Goal: Communication & Community: Answer question/provide support

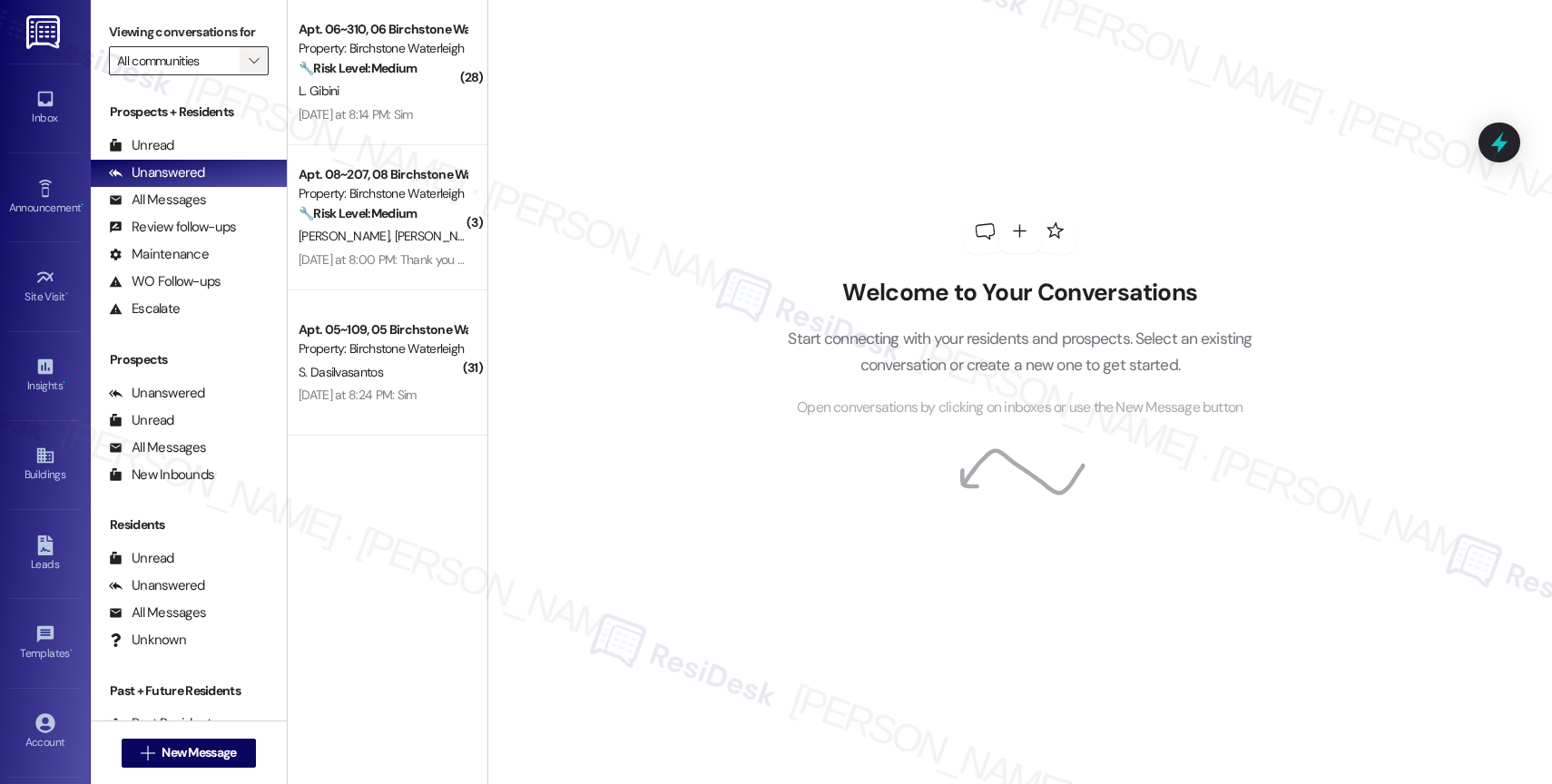
click at [249, 68] on icon "" at bounding box center [253, 61] width 10 height 15
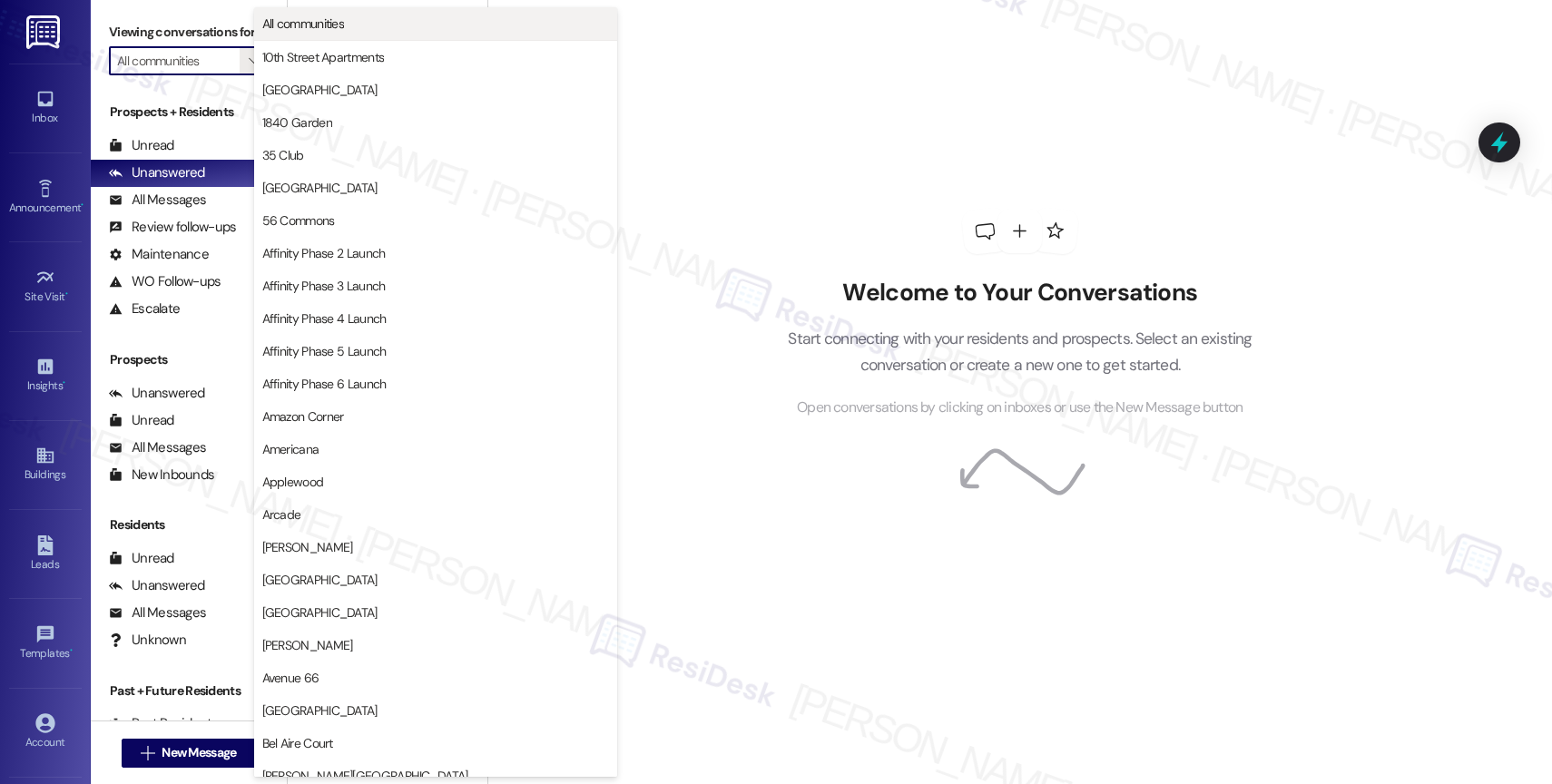
click at [358, 27] on span "All communities" at bounding box center [435, 24] width 346 height 18
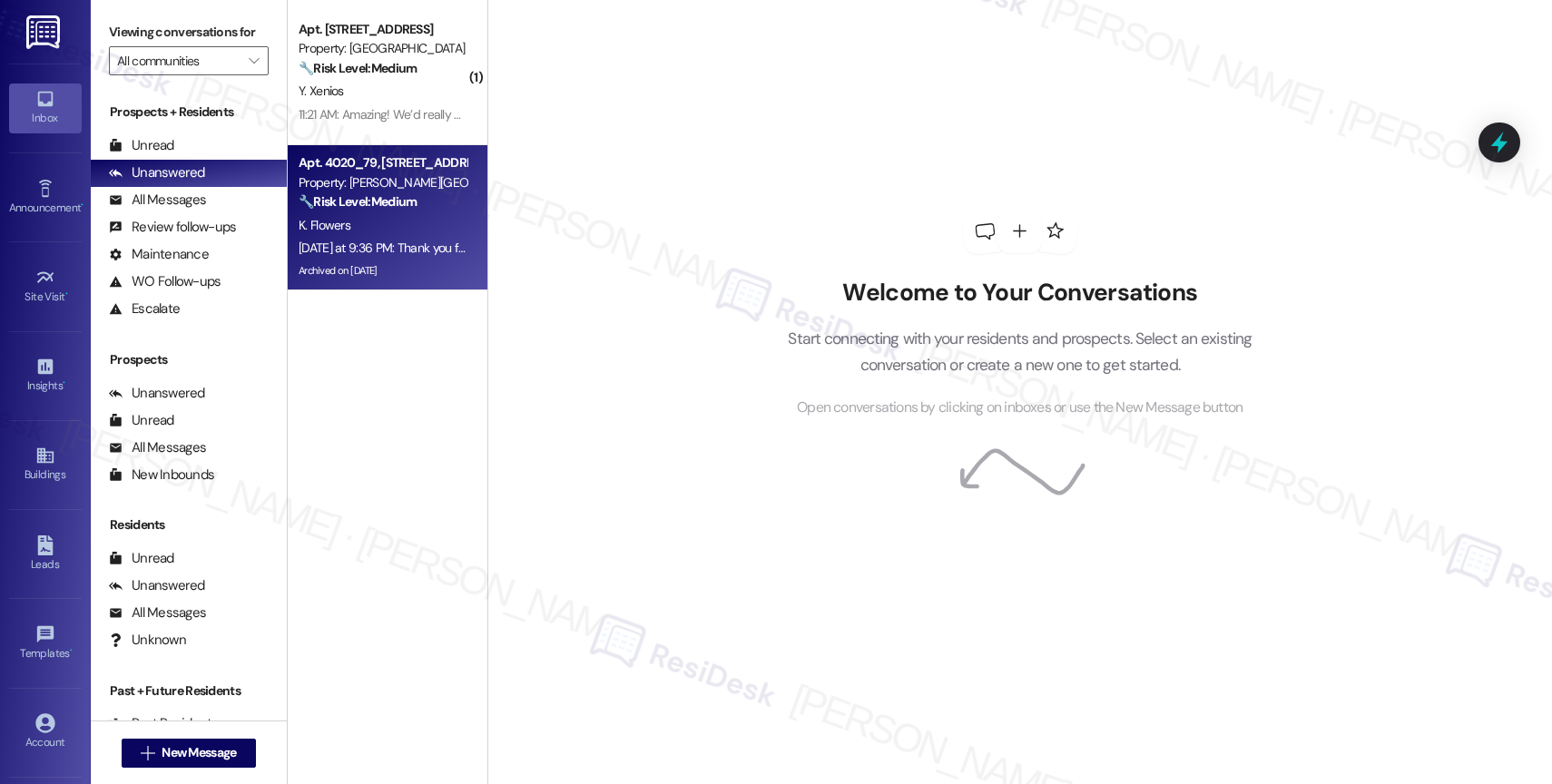
click at [385, 247] on div "[DATE] at 9:36 PM: Thank you for your message. Our offices are currently closed…" at bounding box center [856, 248] width 1113 height 16
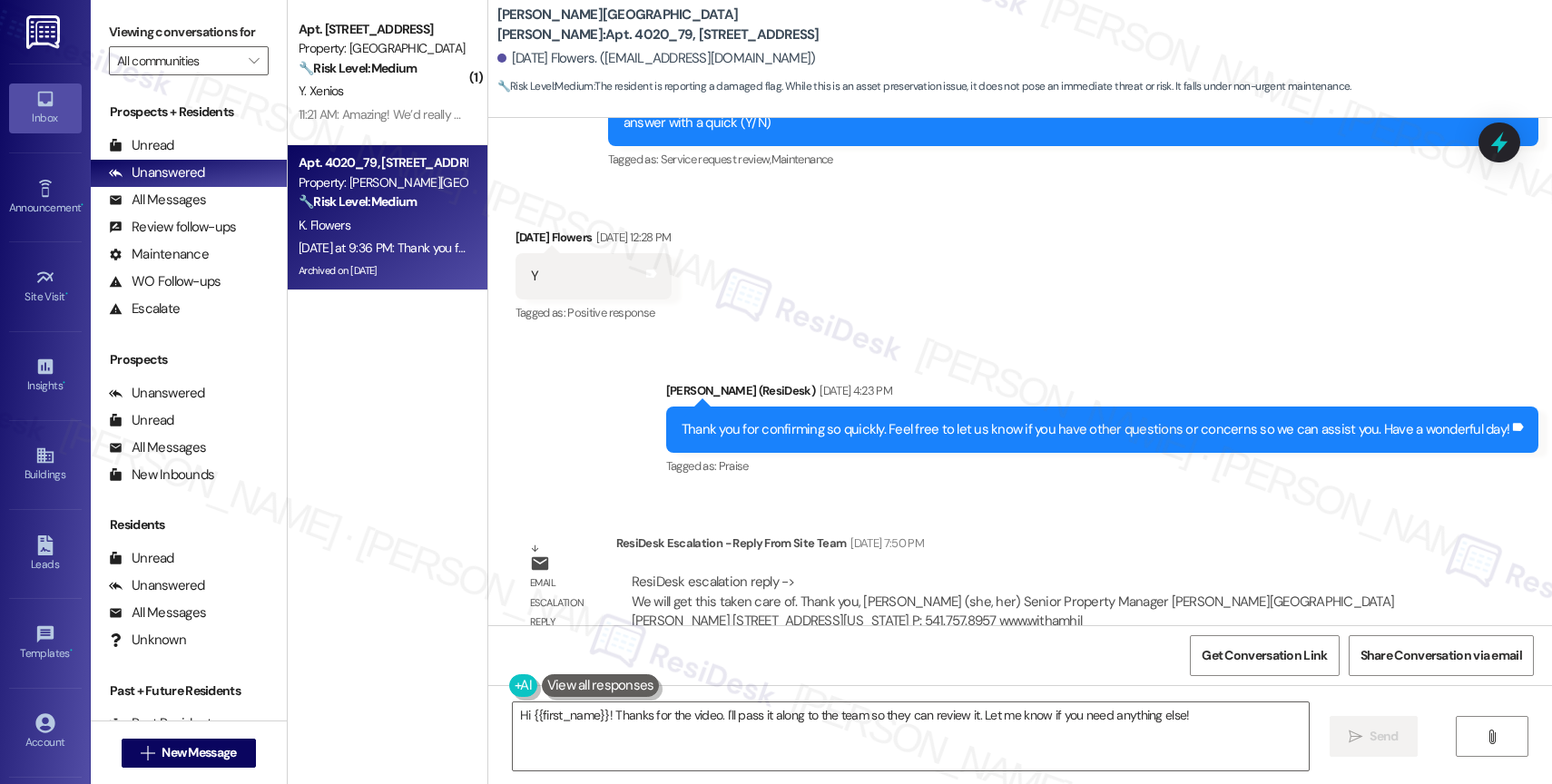
scroll to position [79719, 0]
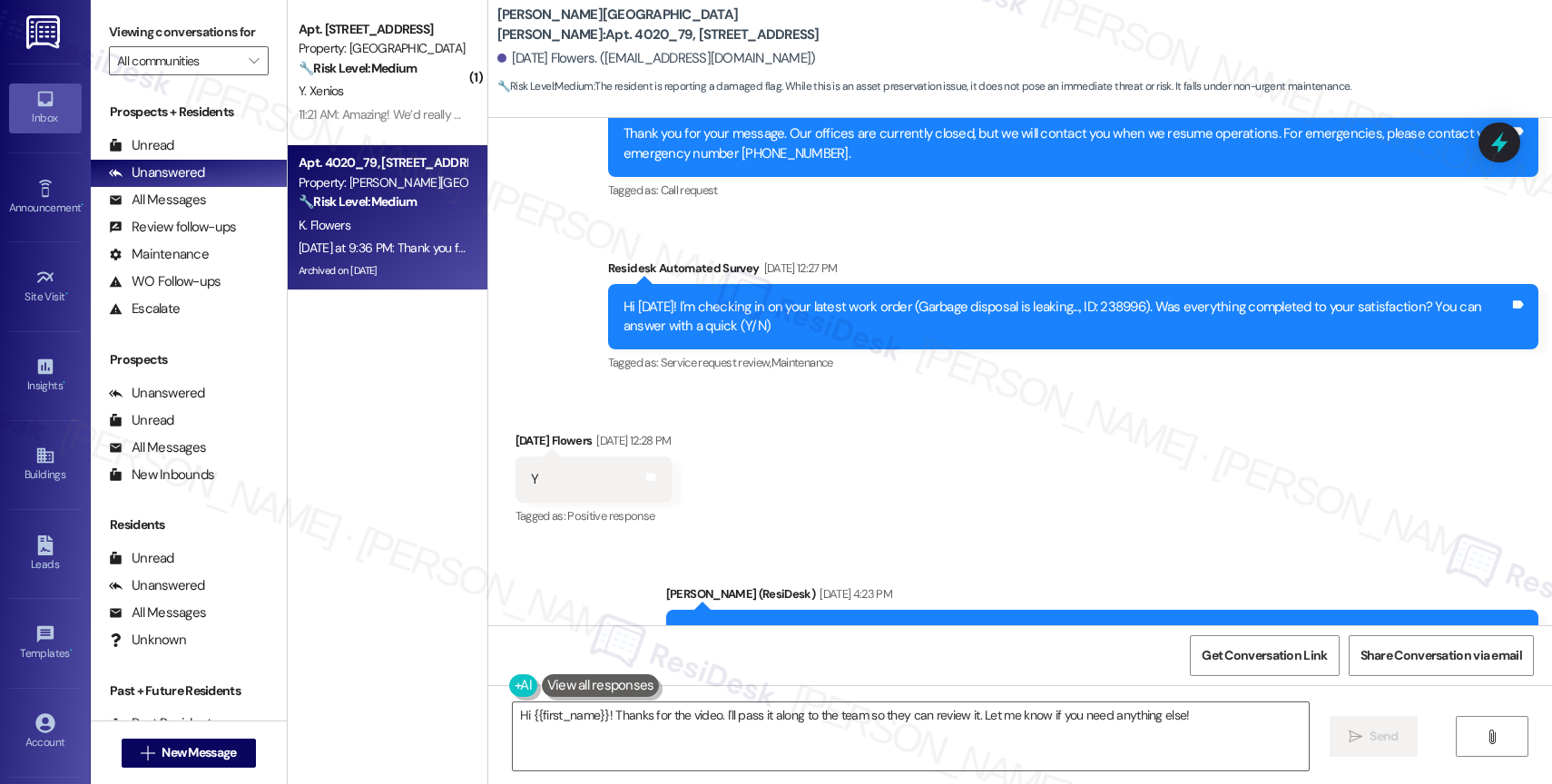
click at [923, 544] on div "Sent via SMS [PERSON_NAME] (ResiDesk) [DATE] 4:23 PM Thank you for confirming s…" at bounding box center [1020, 620] width 1064 height 154
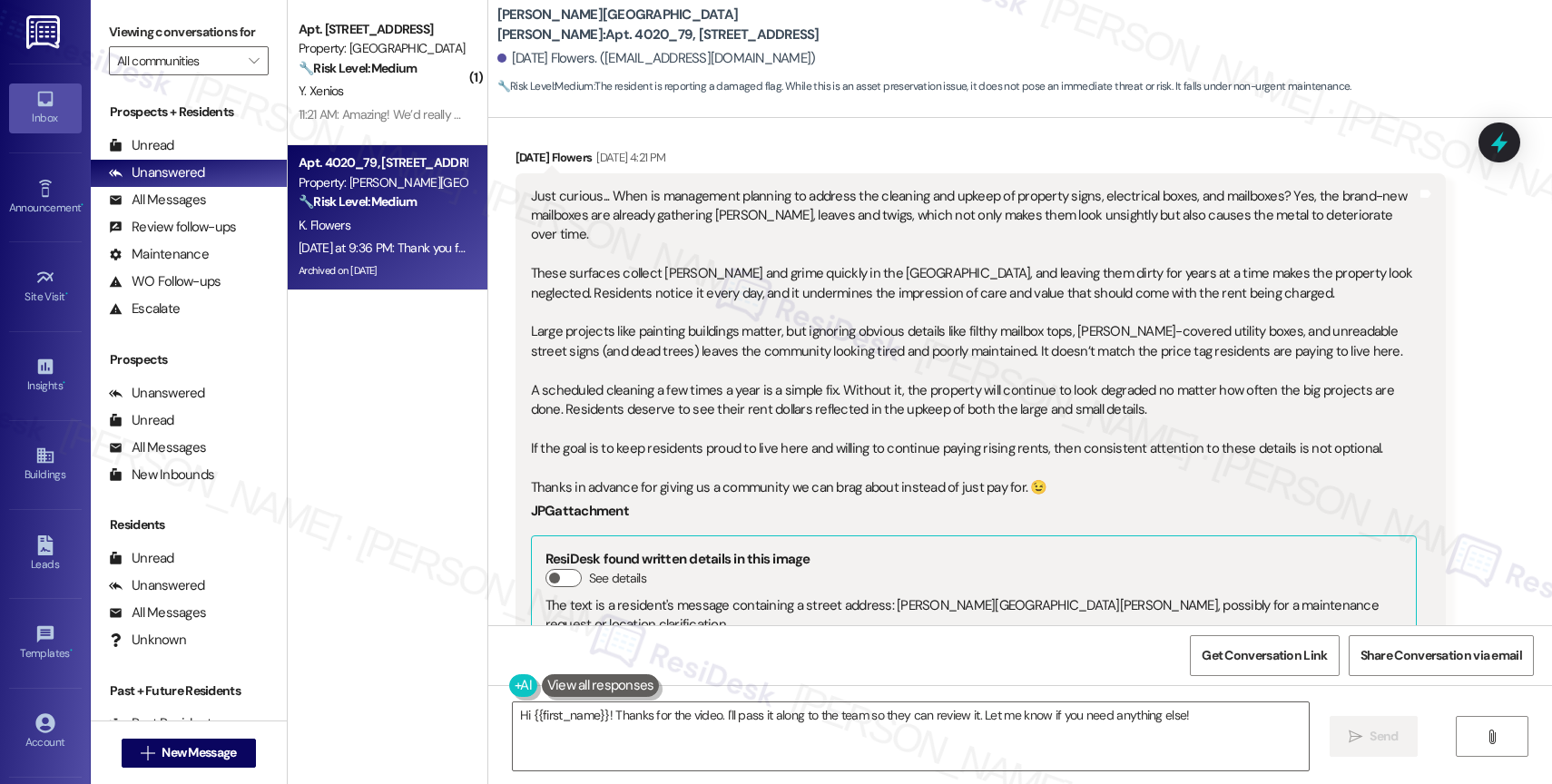
scroll to position [80210, 0]
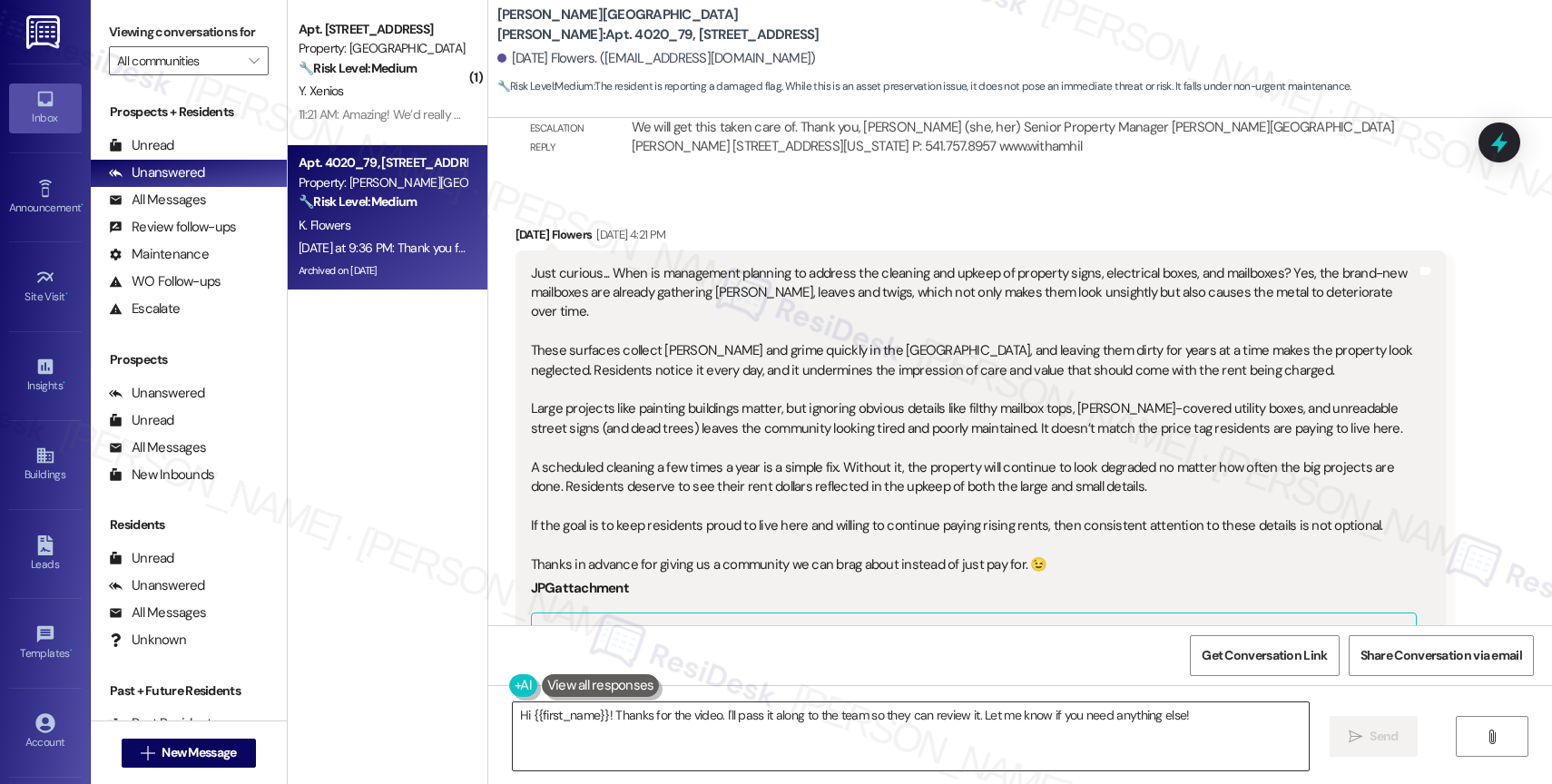
click at [673, 750] on textarea "Hi {{first_name}}! Thanks for the video. I'll pass it along to the team so they…" at bounding box center [910, 736] width 796 height 68
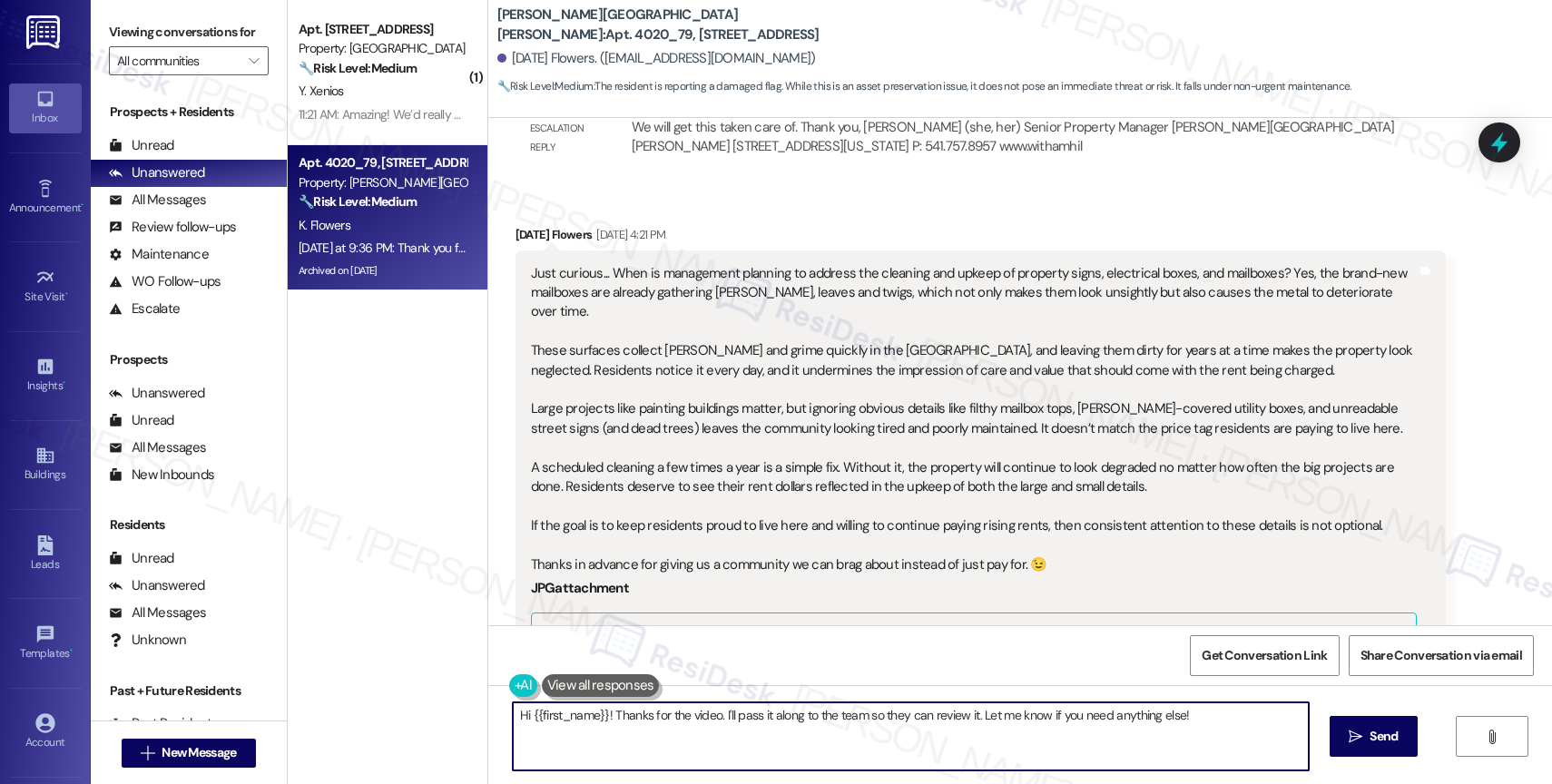
click at [673, 750] on textarea "Hi {{first_name}}! Thanks for the video. I'll pass it along to the team so they…" at bounding box center [910, 736] width 796 height 68
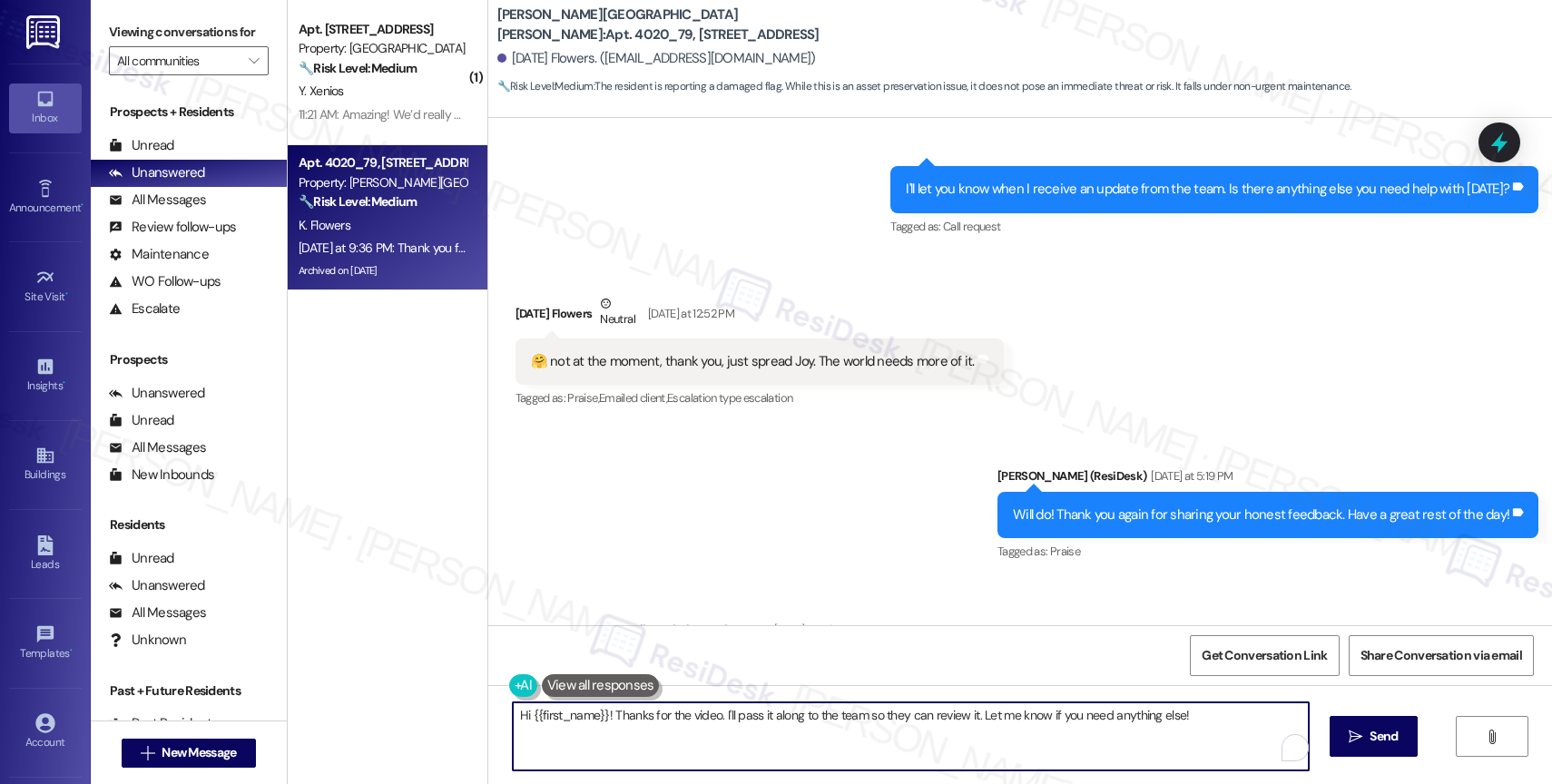
scroll to position [82145, 0]
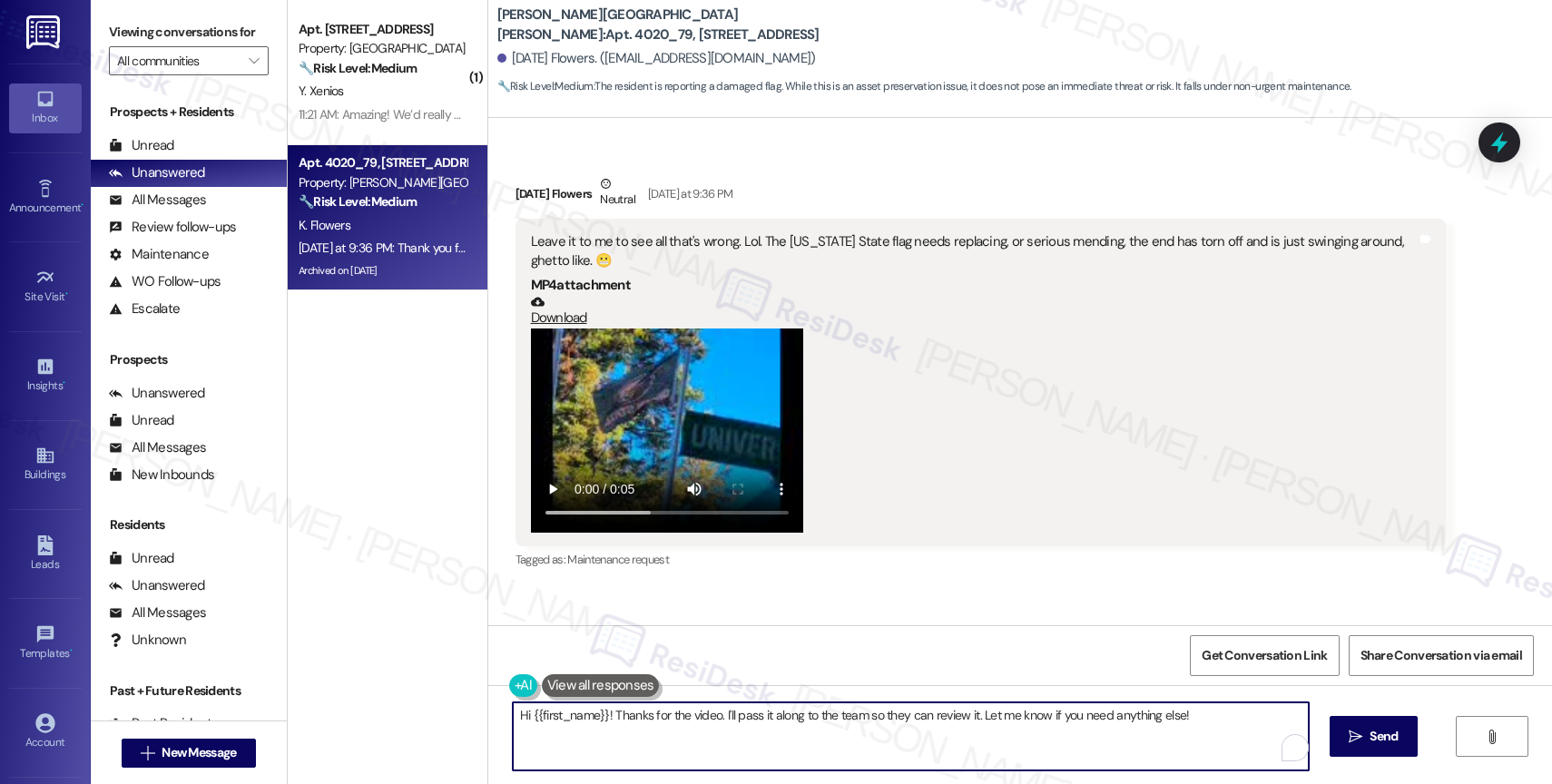
drag, startPoint x: 1191, startPoint y: 718, endPoint x: 1113, endPoint y: 702, distance: 79.6
click at [1191, 718] on textarea "Hi {{first_name}}! Thanks for the video. I'll pass it along to the team so they…" at bounding box center [910, 736] width 796 height 68
click at [962, 713] on textarea "Hi {{first_name}}! Thanks for the video. I'll pass it along to the team so they…" at bounding box center [910, 736] width 796 height 68
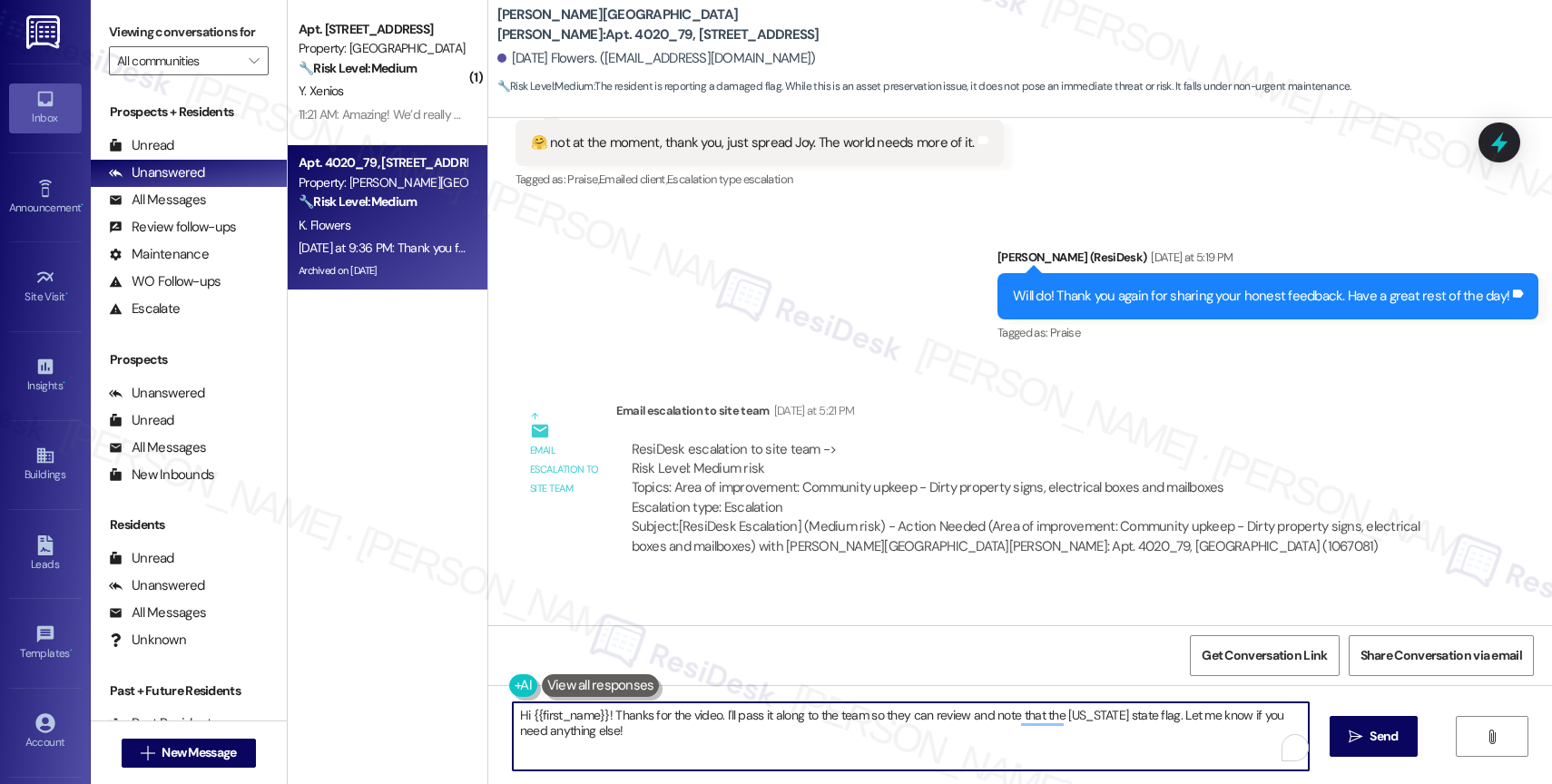
scroll to position [81698, 0]
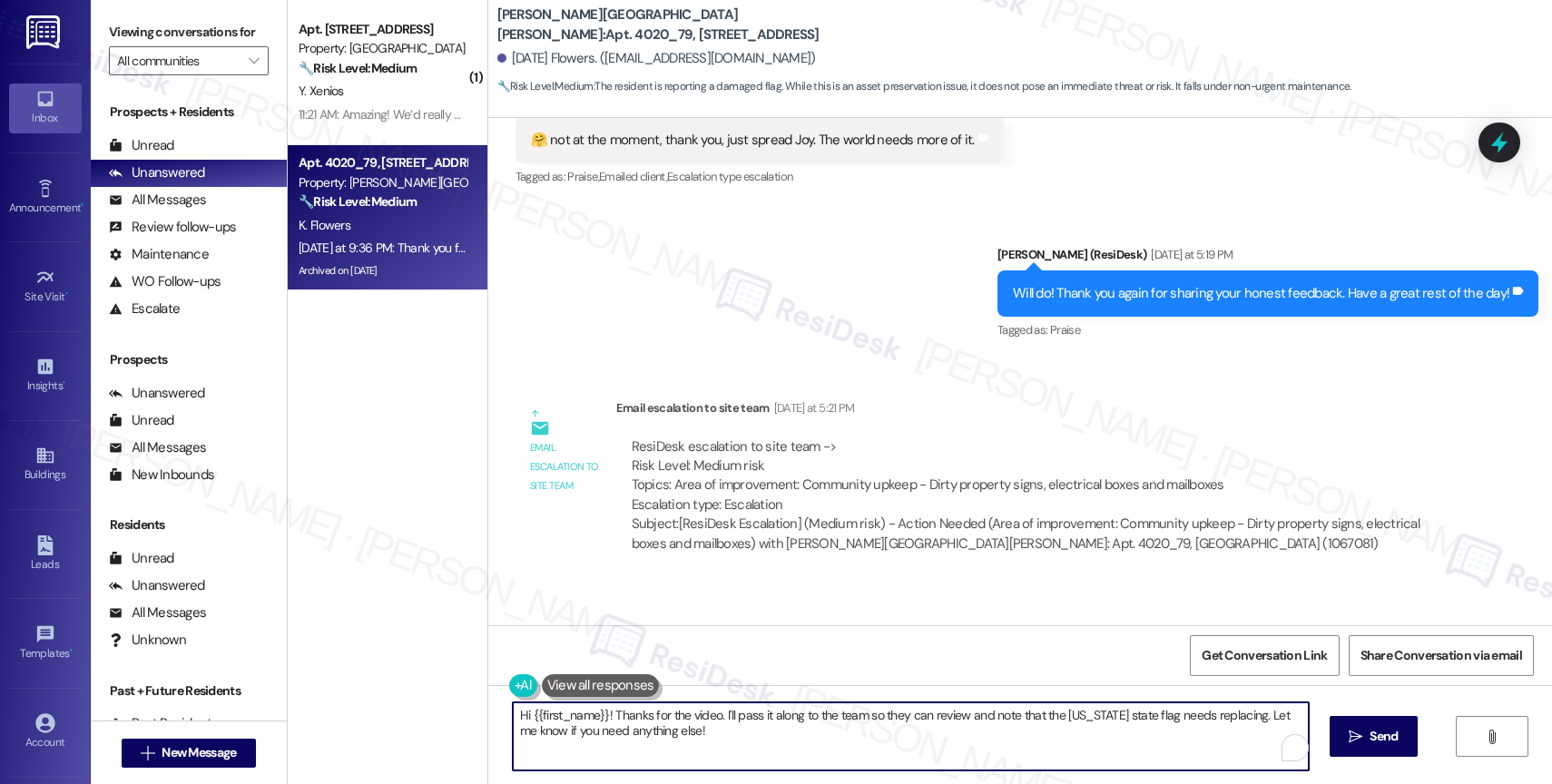
drag, startPoint x: 1238, startPoint y: 727, endPoint x: 1253, endPoint y: 758, distance: 34.4
click at [1253, 758] on textarea "Hi {{first_name}}! Thanks for the video. I'll pass it along to the team so they…" at bounding box center [910, 736] width 796 height 68
click at [602, 759] on textarea "Hi {{first_name}}! Thanks for the video. I'll pass it along to the team so they…" at bounding box center [910, 736] width 796 height 68
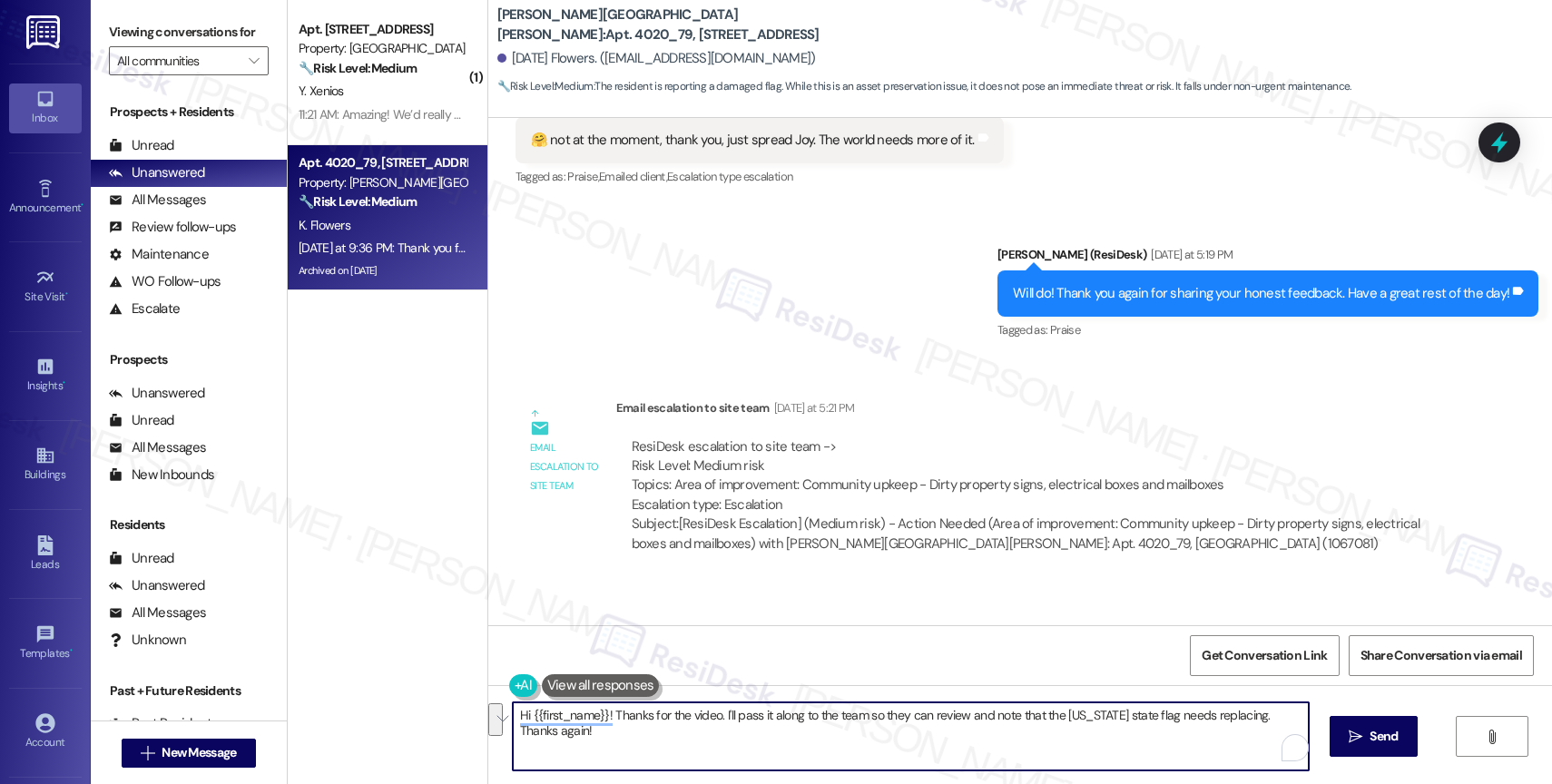
click at [619, 743] on textarea "Hi {{first_name}}! Thanks for the video. I'll pass it along to the team so they…" at bounding box center [910, 736] width 796 height 68
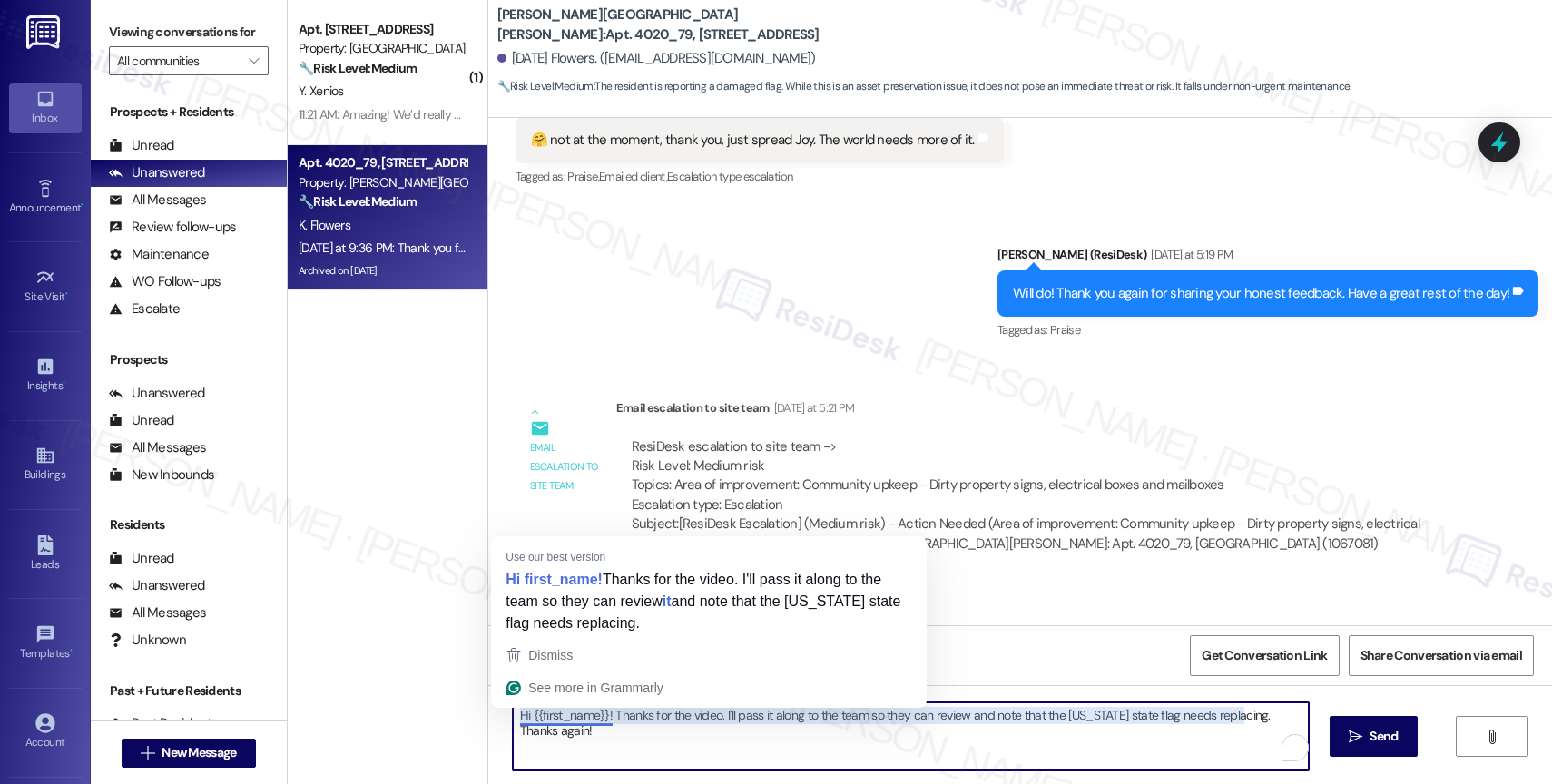
drag, startPoint x: 518, startPoint y: 711, endPoint x: 507, endPoint y: 712, distance: 11.0
click at [513, 712] on textarea "Hi {{first_name}}! Thanks for the video. I'll pass it along to the team so they…" at bounding box center [910, 736] width 796 height 68
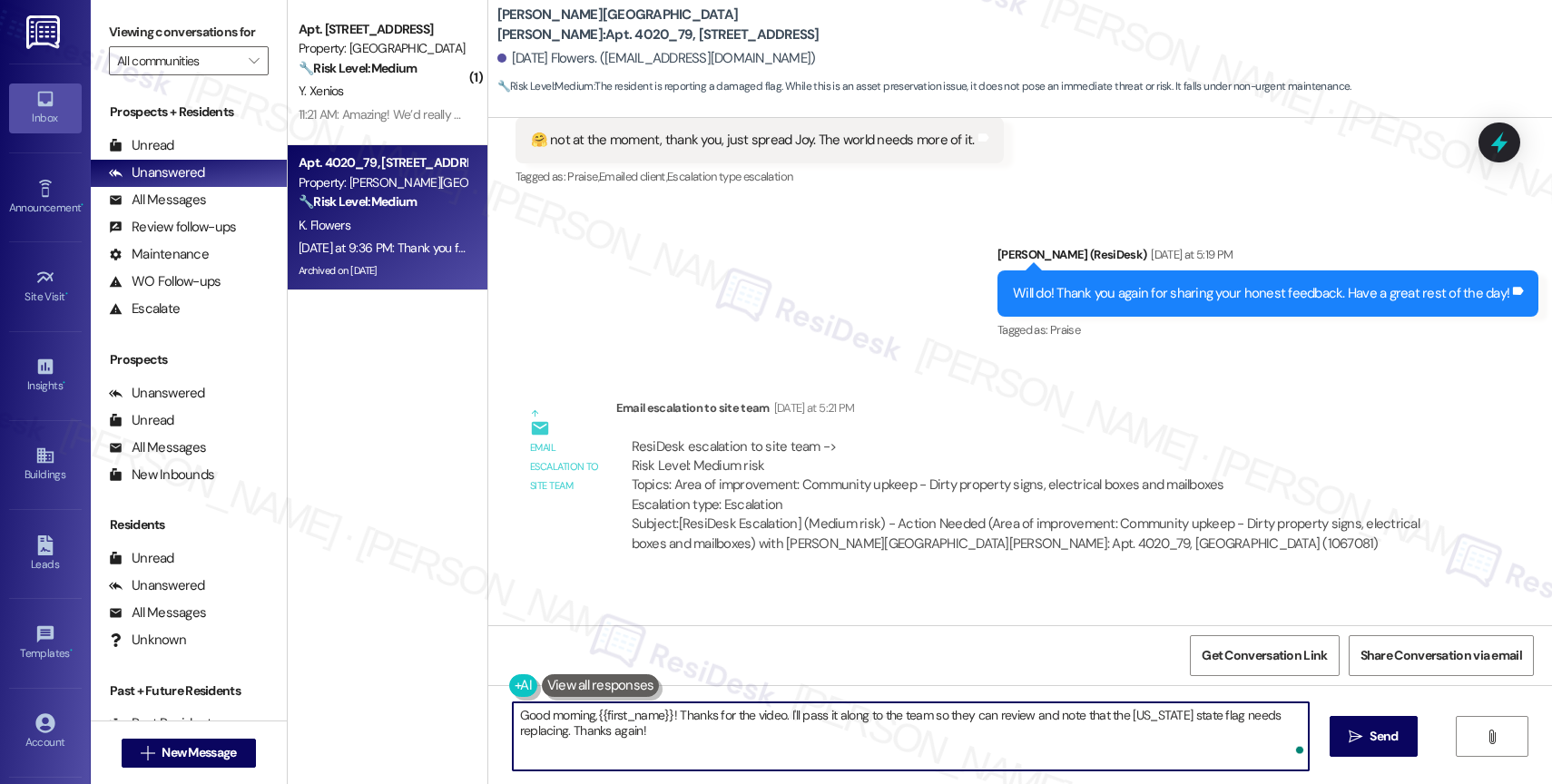
type textarea "Good morning, {{first_name}}! Thanks for the video. I'll pass it along to the t…"
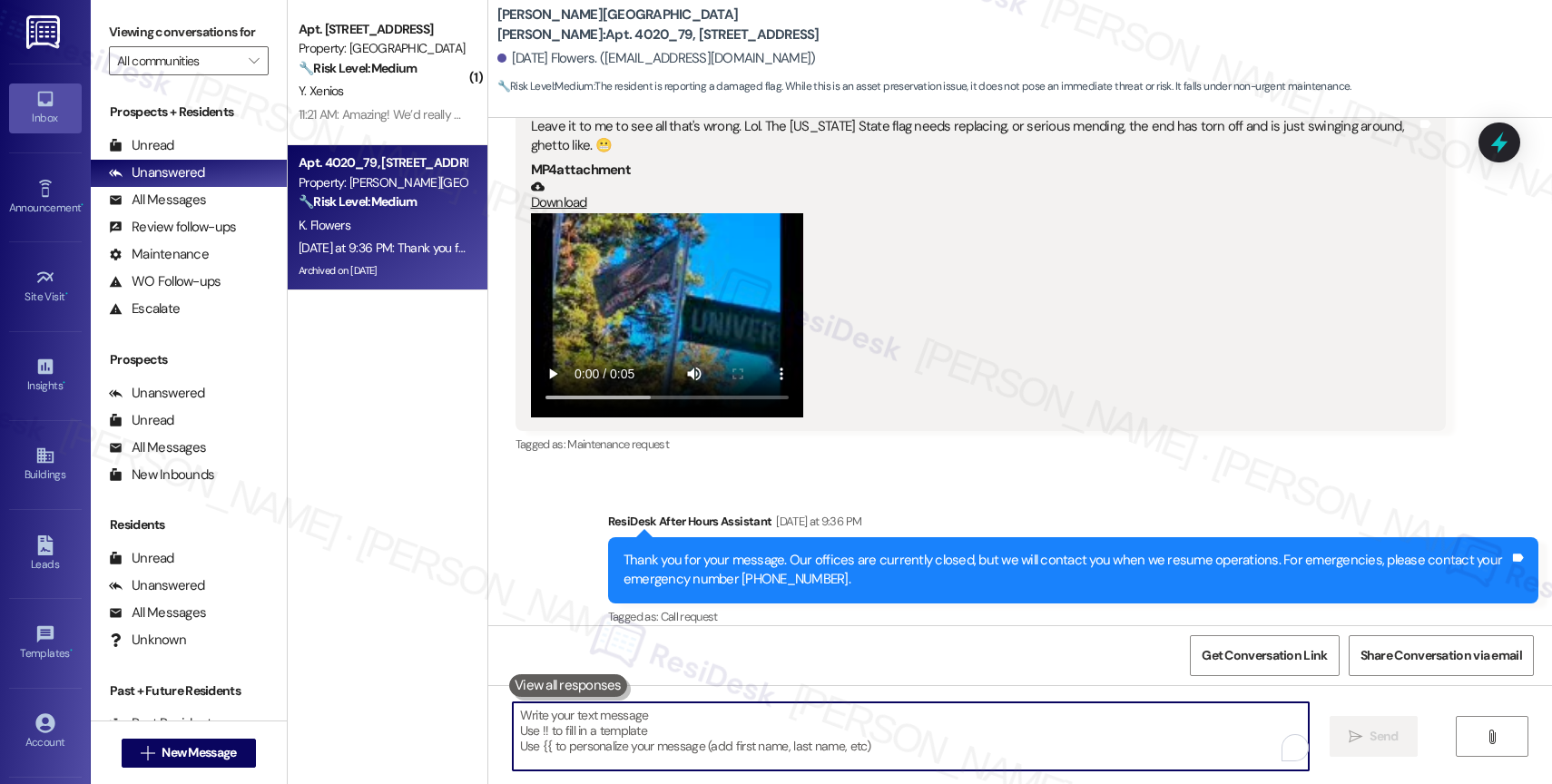
scroll to position [82272, 0]
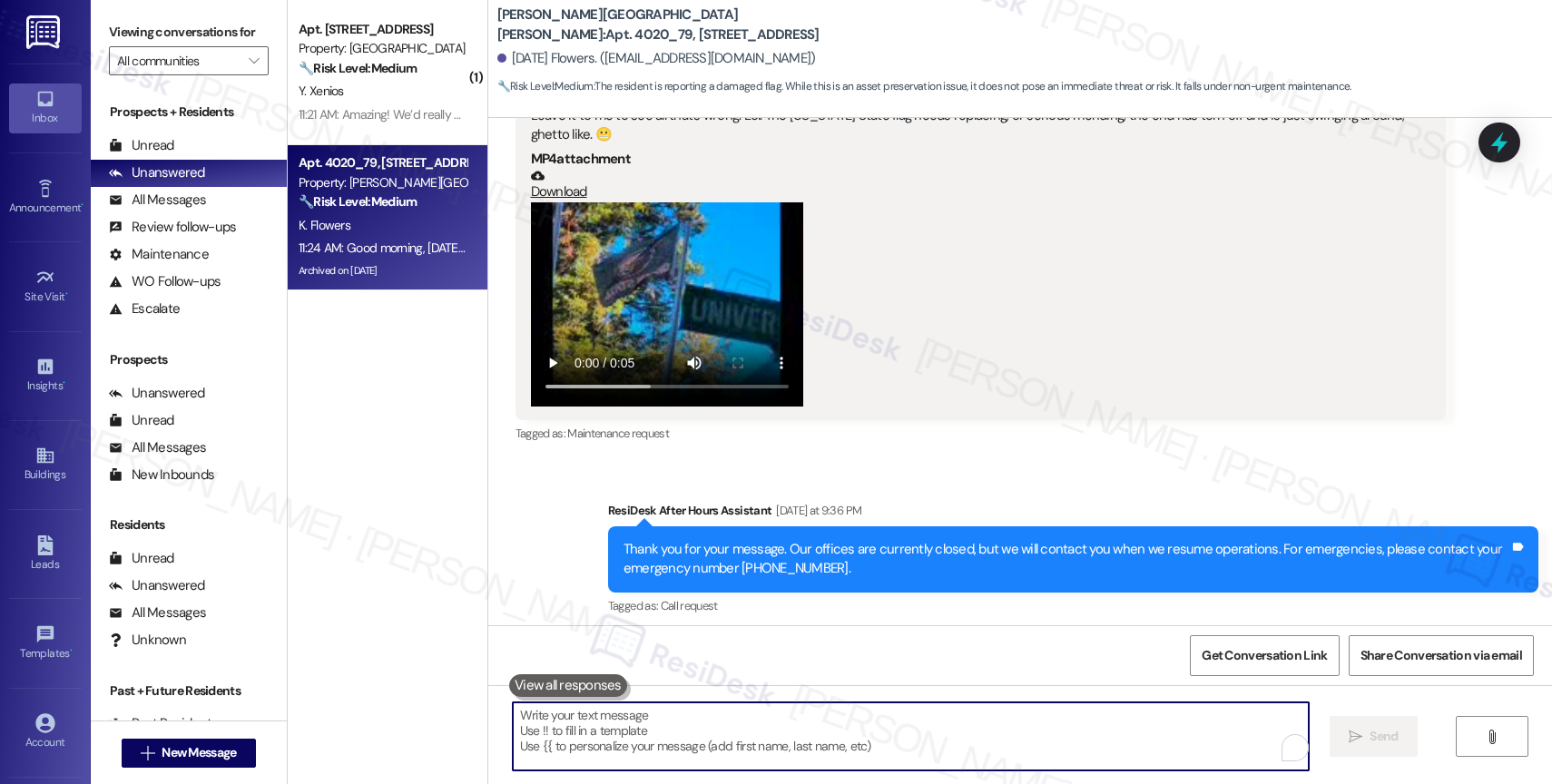
click at [760, 522] on div "Sent via SMS ResiDesk After Hours Assistant [DATE] at 9:36 PM Thank you for you…" at bounding box center [1020, 619] width 1064 height 319
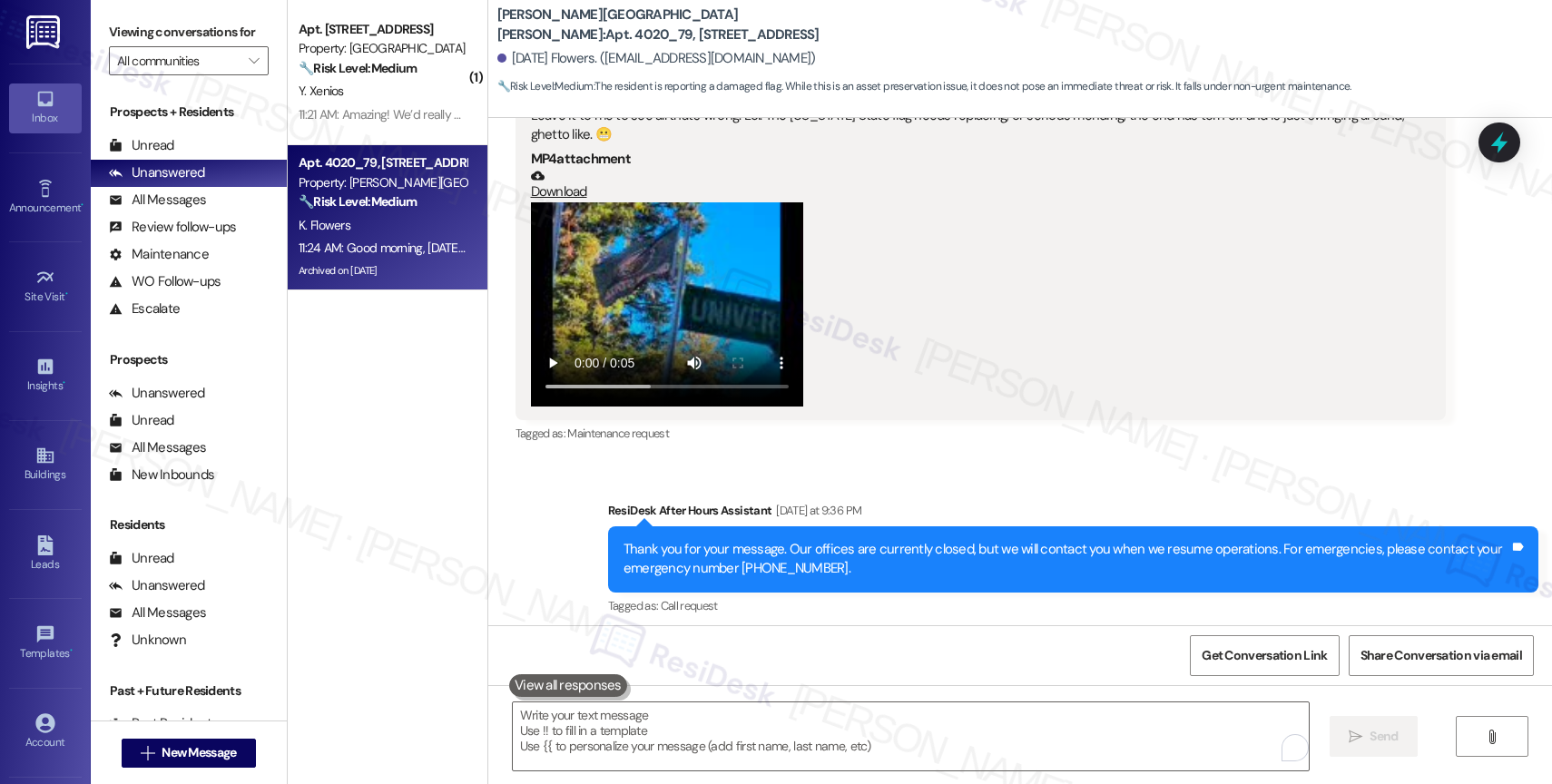
scroll to position [82002, 0]
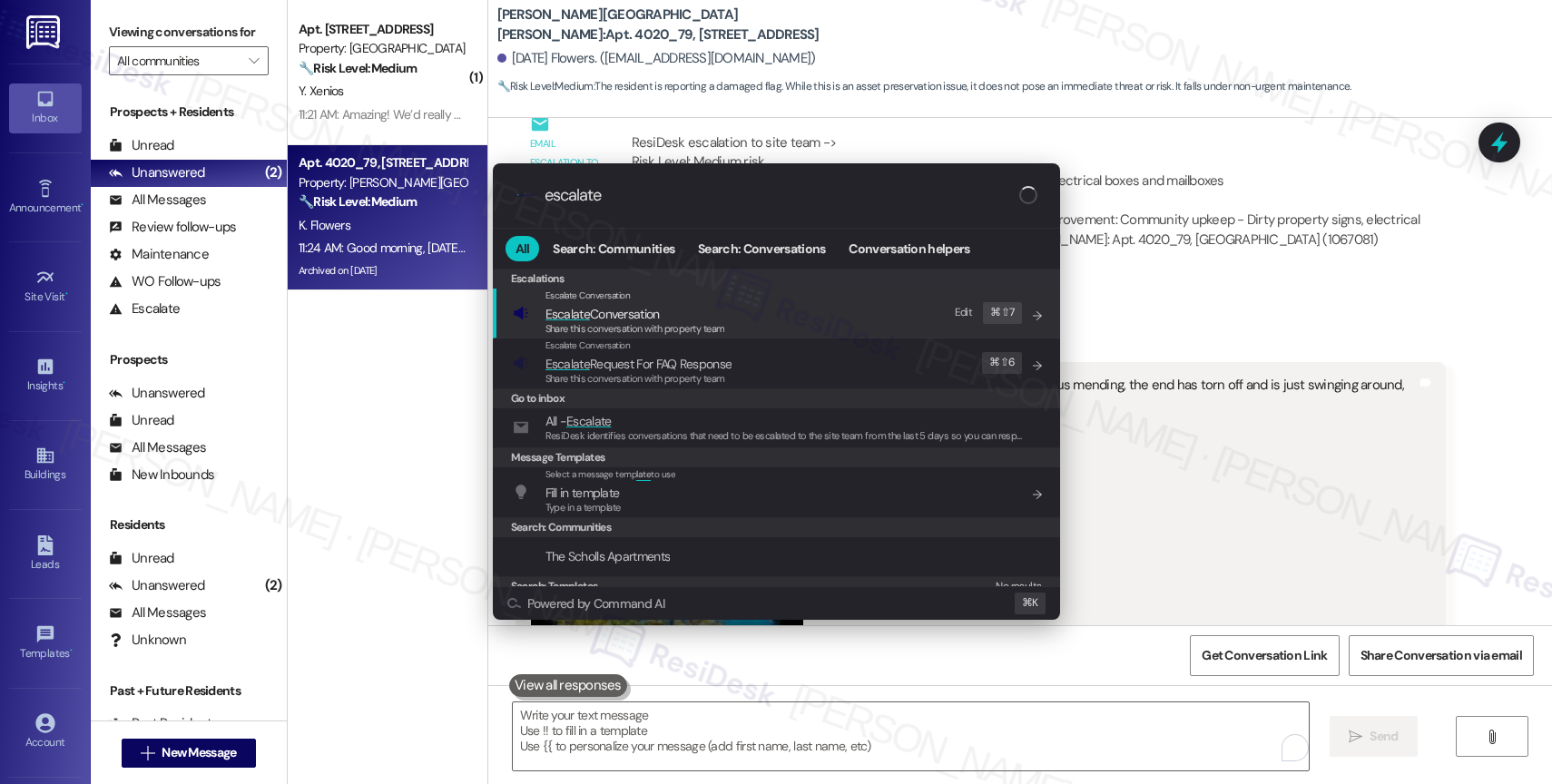
type input "escalate"
click at [649, 319] on span "Escalate Conversation" at bounding box center [602, 314] width 114 height 16
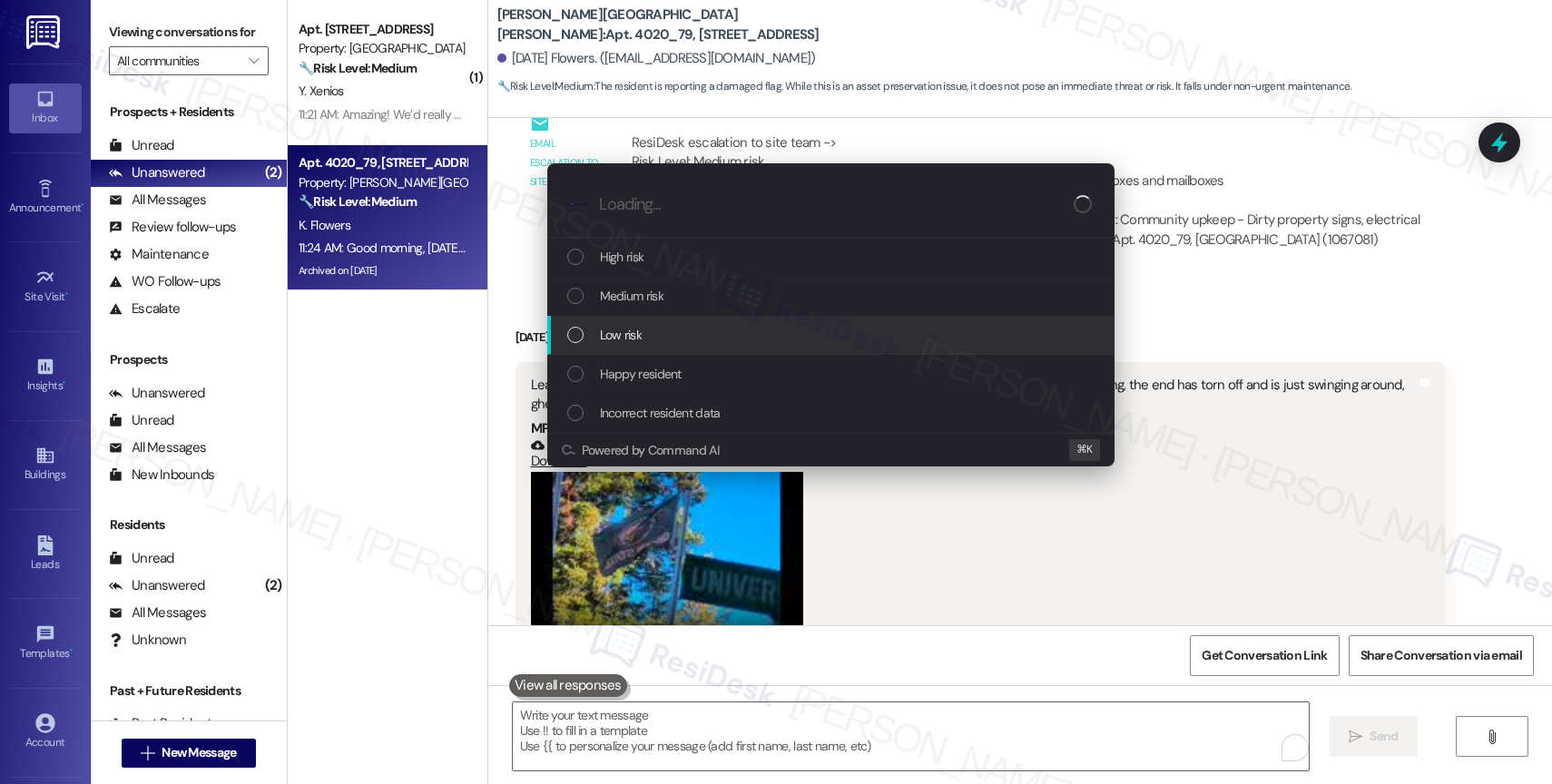
click at [639, 334] on span "Low risk" at bounding box center [621, 334] width 42 height 20
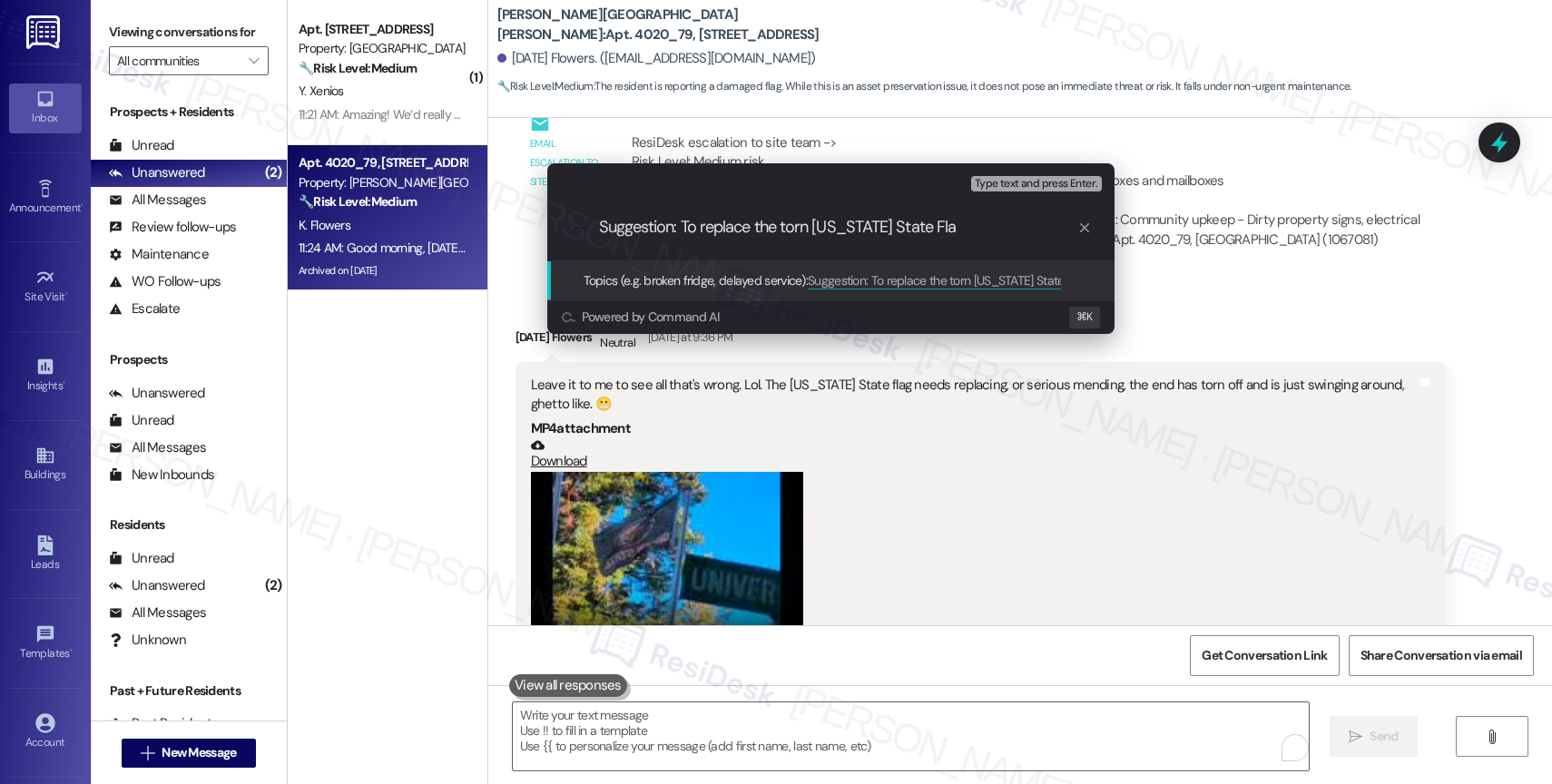
type input "Suggestion: To replace the torn [US_STATE] State Flag"
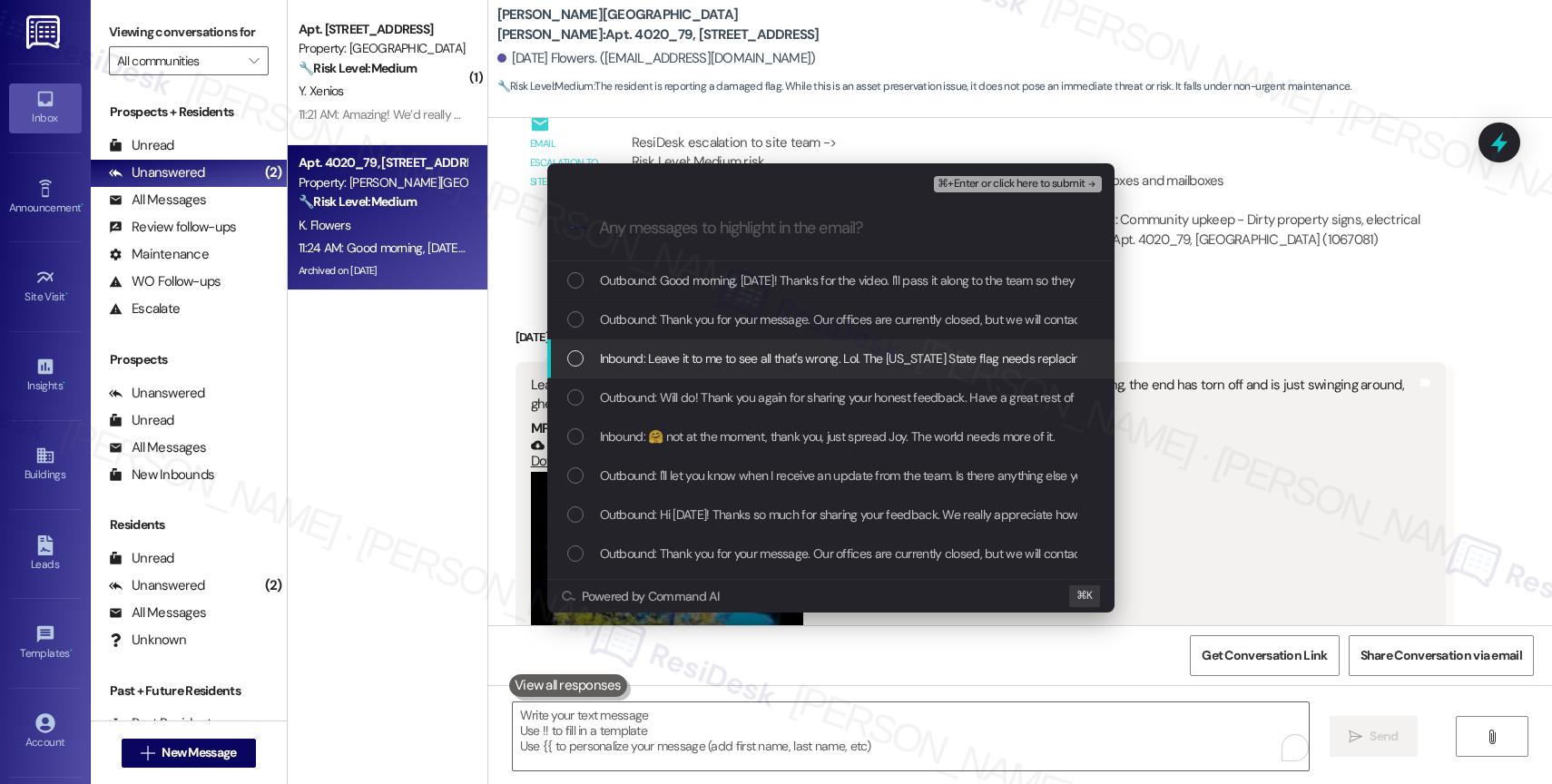
click at [694, 361] on span "Inbound: Leave it to me to see all that's wrong. Lol. The [US_STATE] State flag…" at bounding box center [1062, 358] width 925 height 20
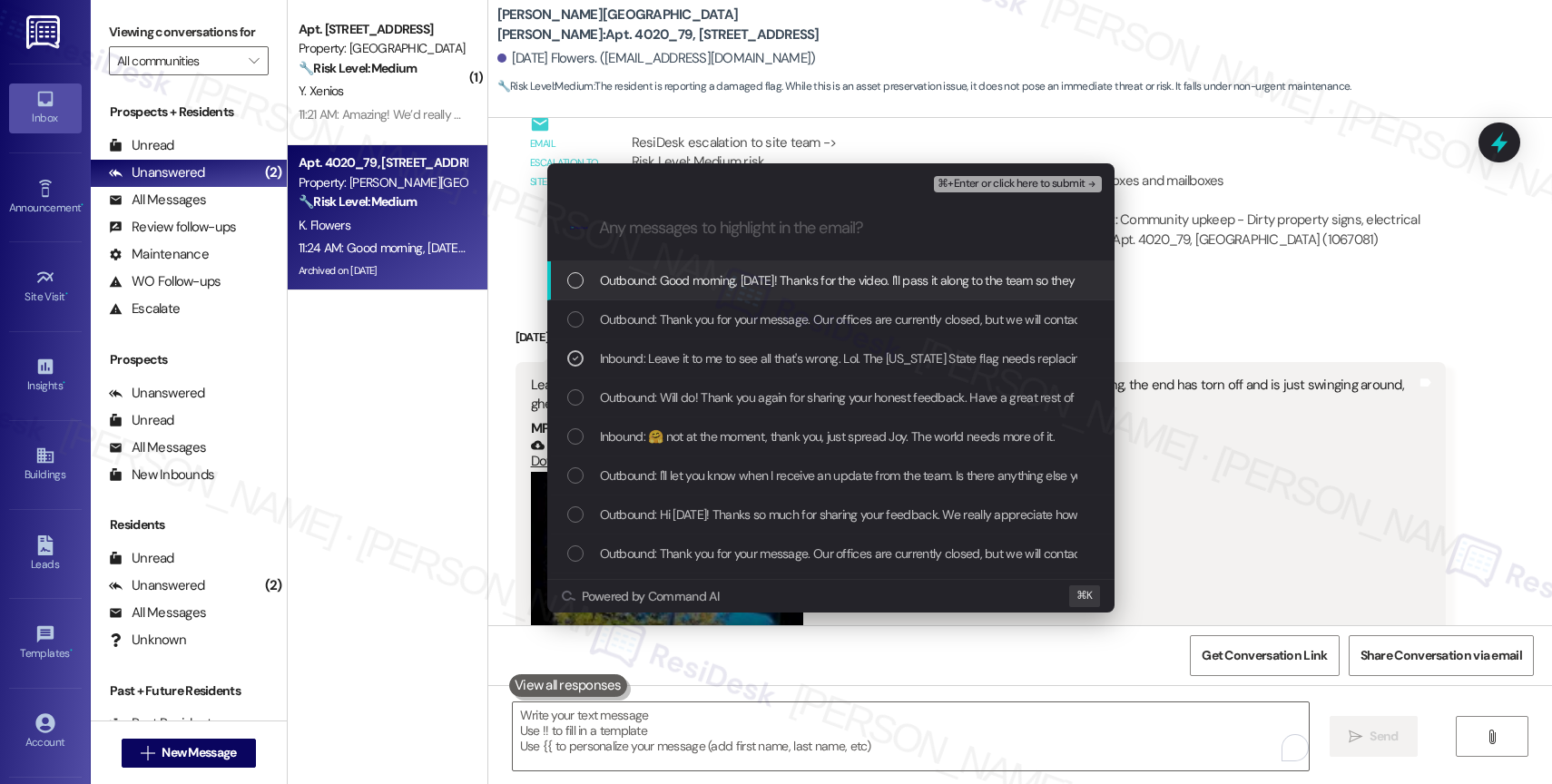
click at [1064, 185] on span "⌘+Enter or click here to submit" at bounding box center [1011, 185] width 147 height 13
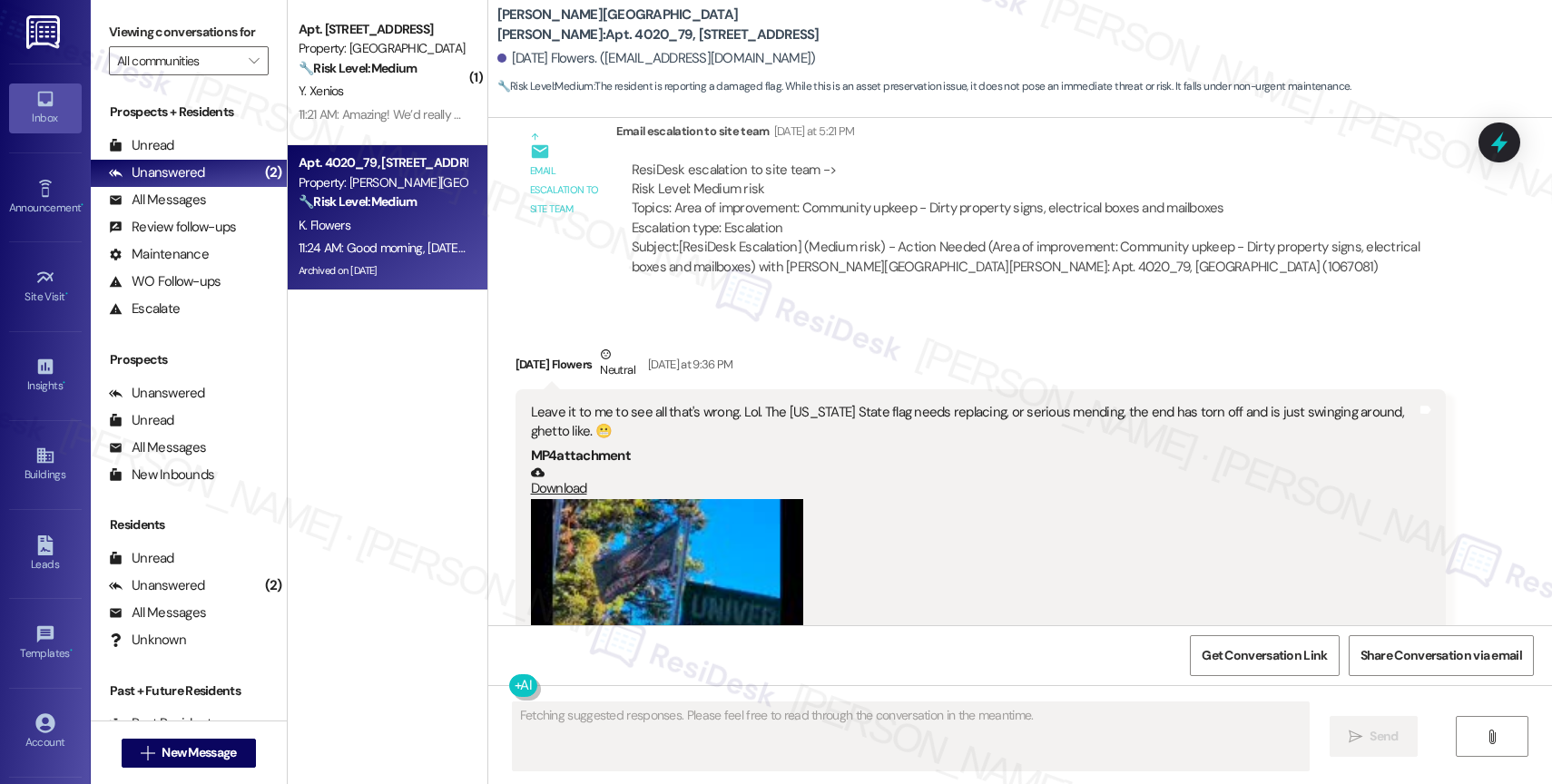
scroll to position [81972, 0]
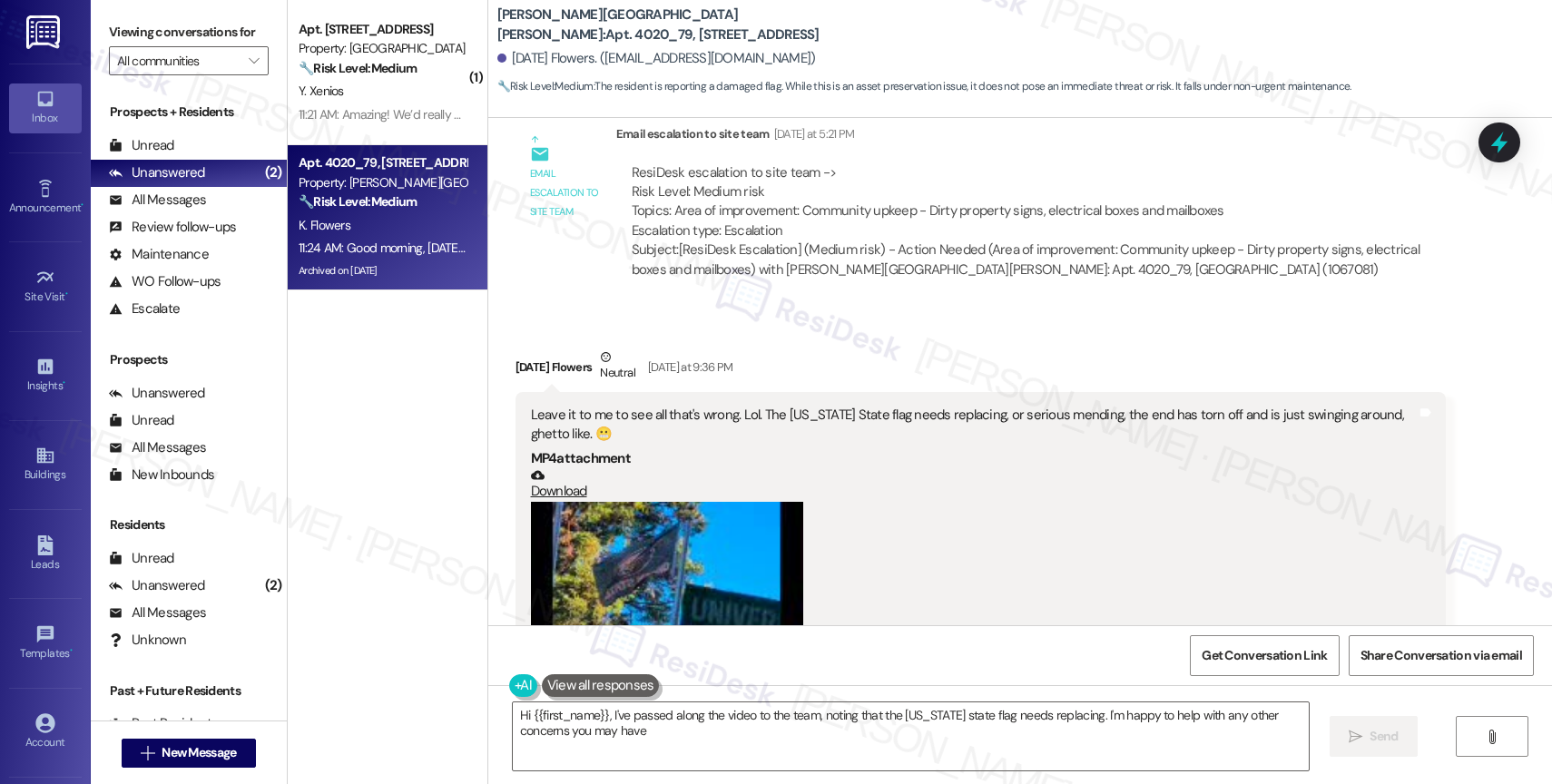
type textarea "Hi {{first_name}}, I've passed along the video to the team, noting that the [US…"
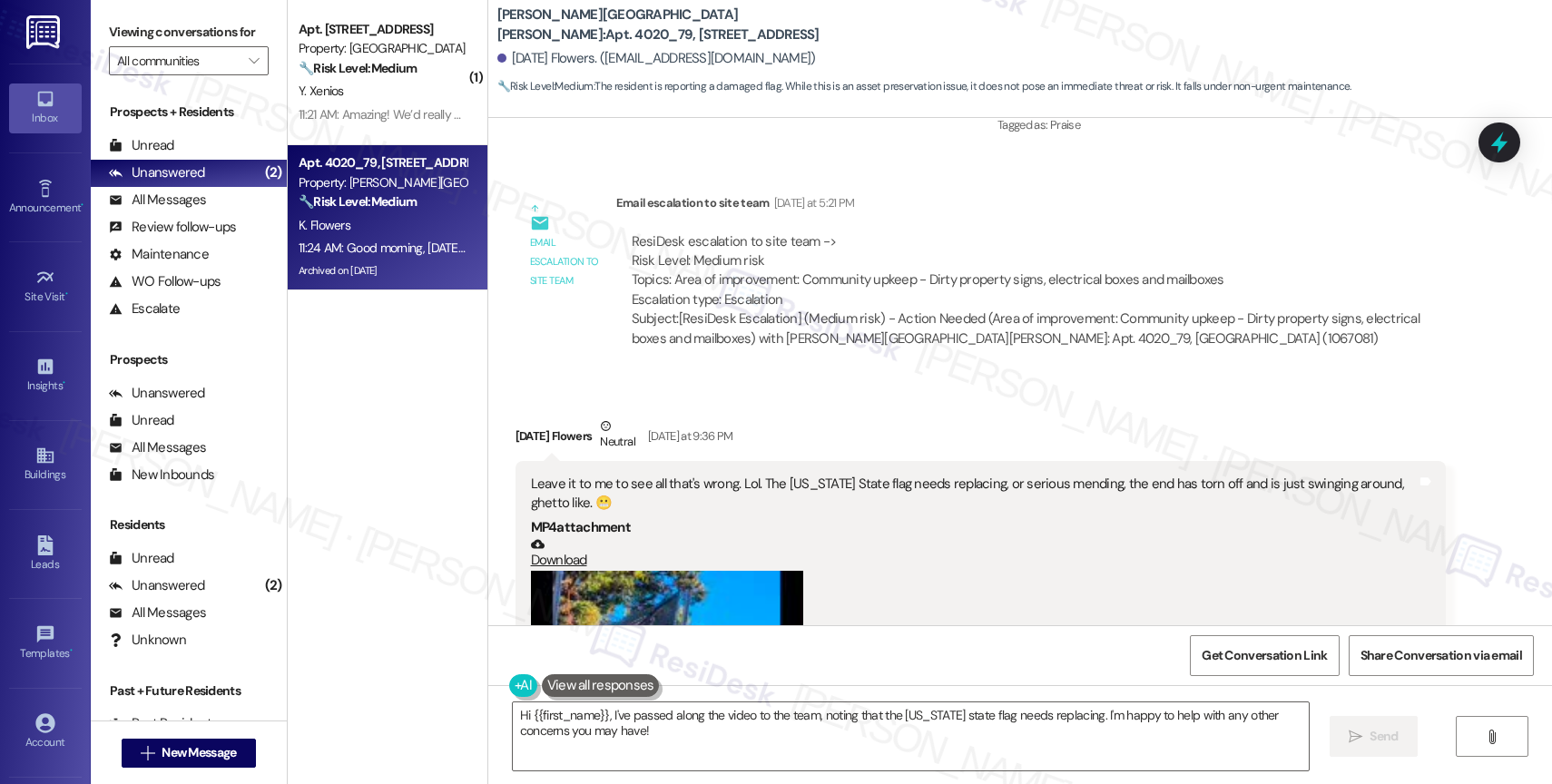
scroll to position [82299, 0]
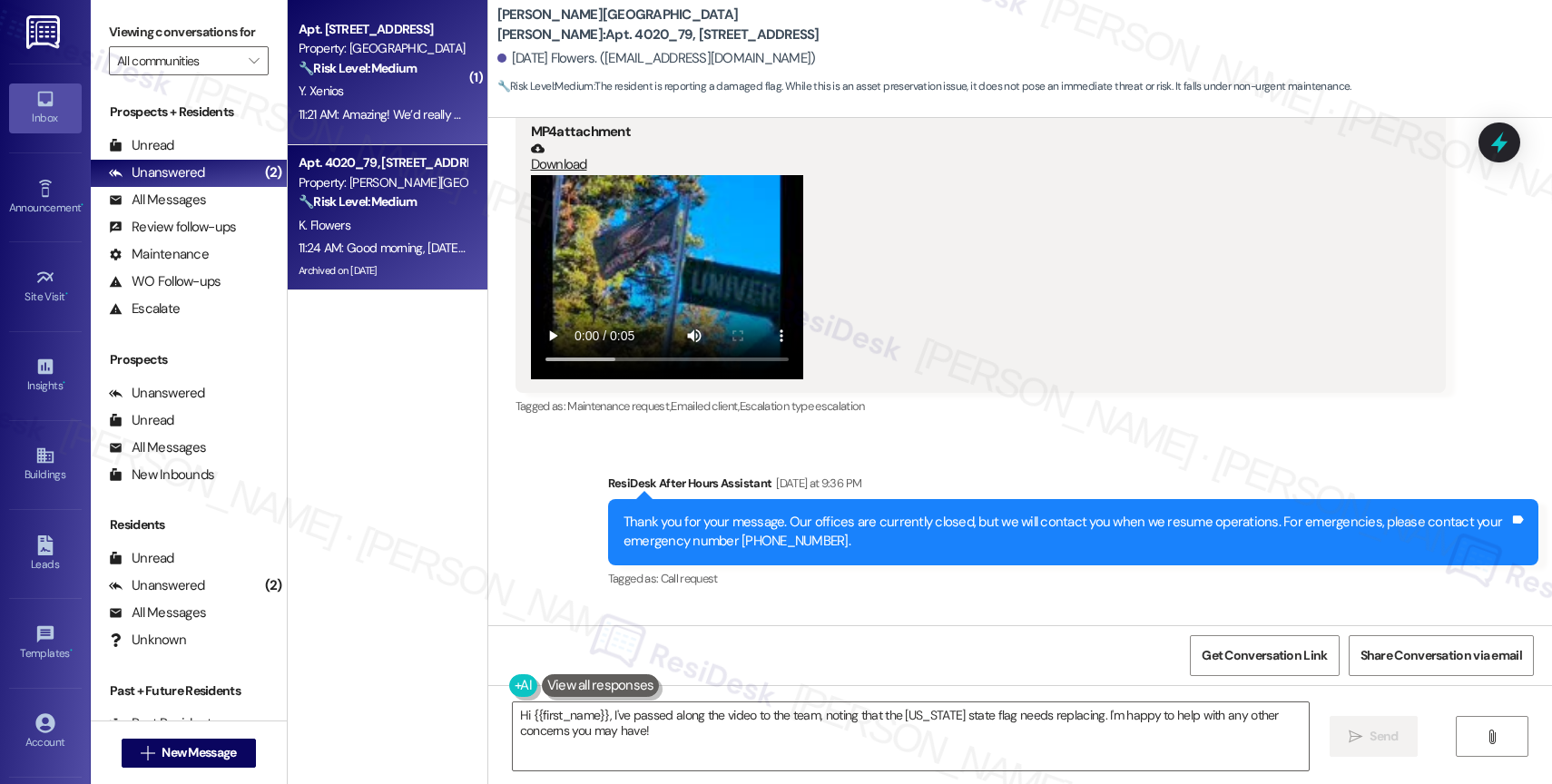
click at [409, 120] on div "11:21 AM: Amazing! We’d really appreciate it if you could leave us a Google rev…" at bounding box center [1071, 114] width 1546 height 16
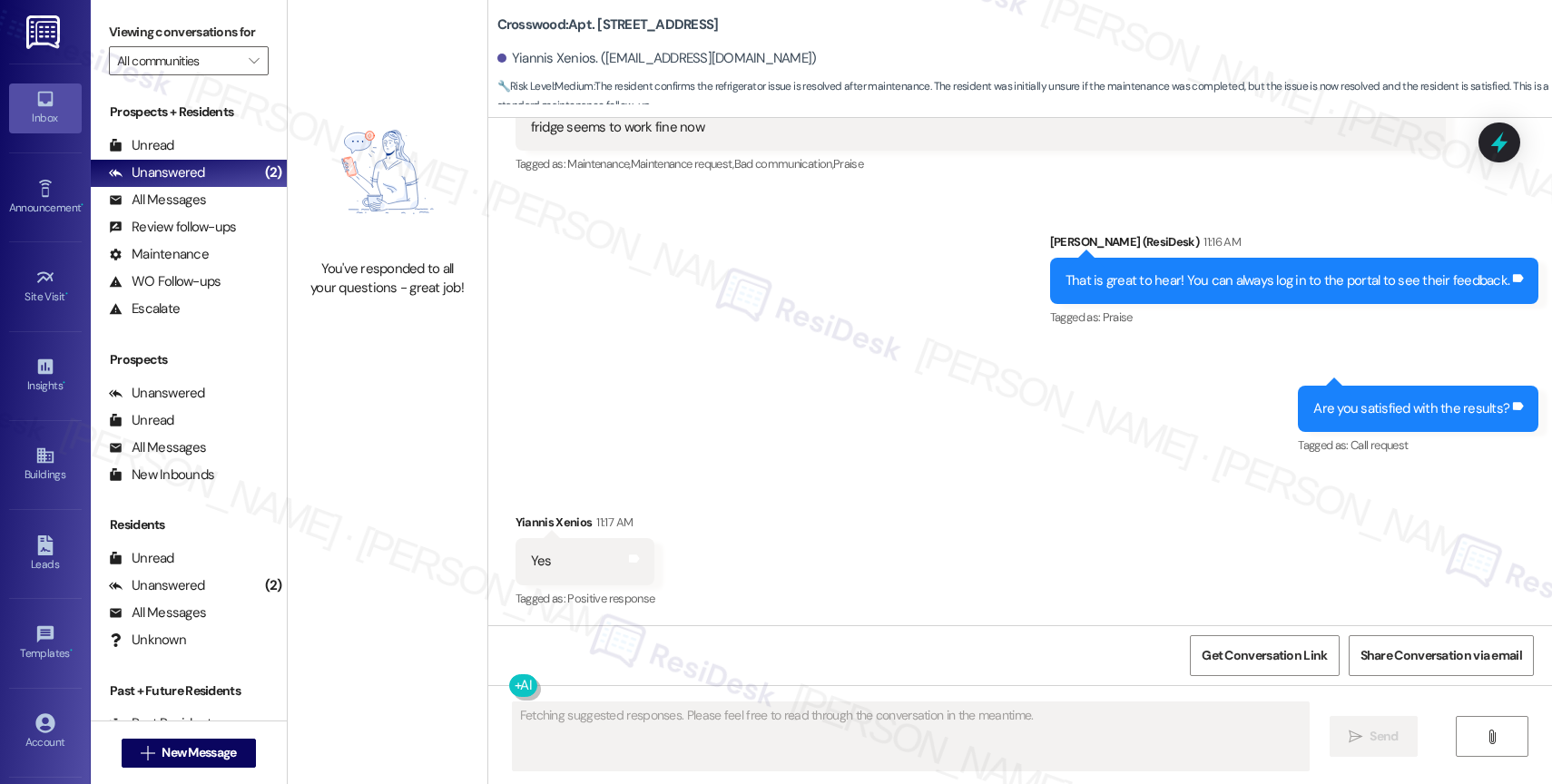
scroll to position [2936, 0]
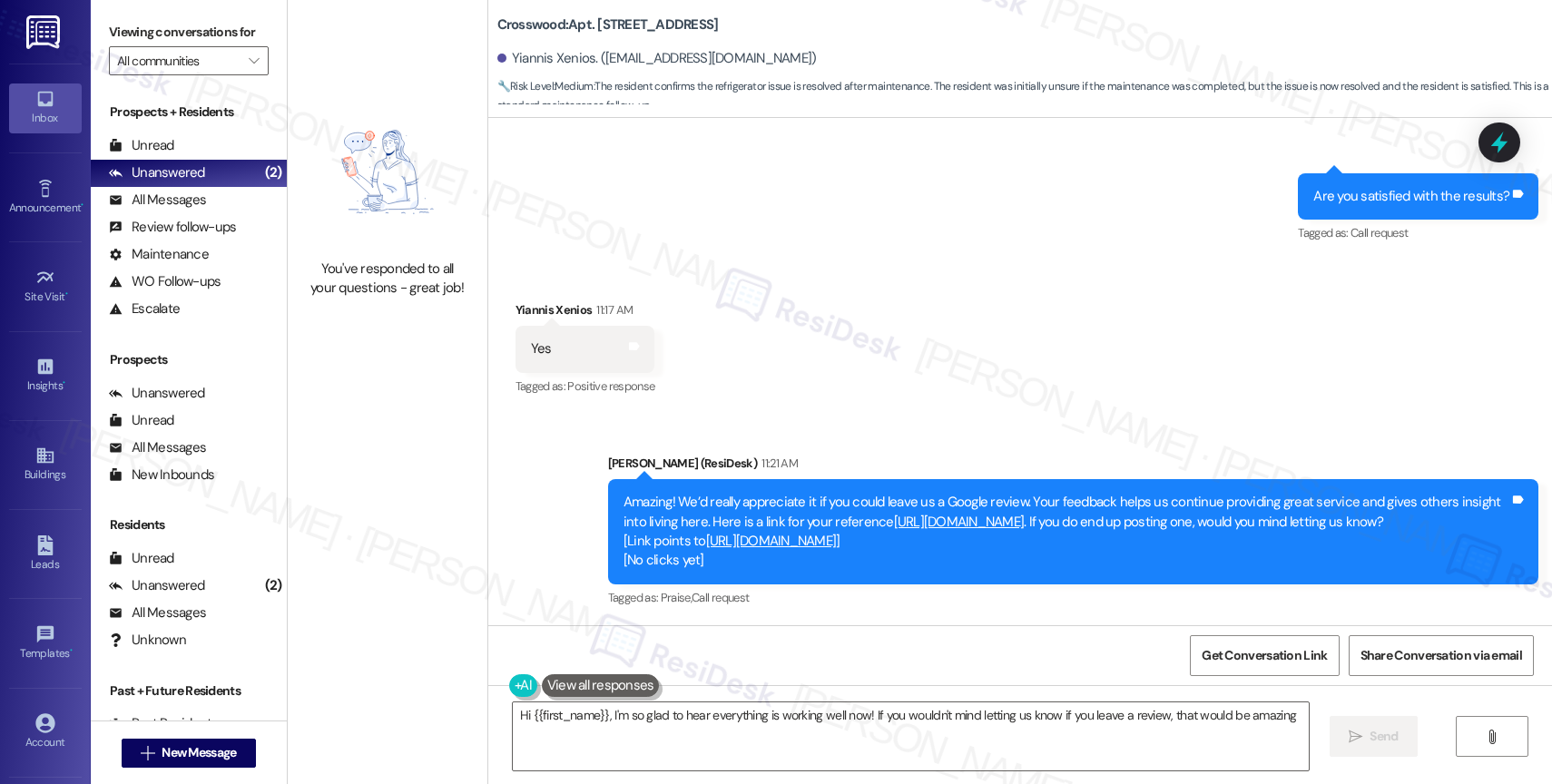
type textarea "Hi {{first_name}}, I'm so glad to hear everything is working well now! If you w…"
click at [210, 214] on div "All Messages (undefined)" at bounding box center [188, 201] width 196 height 27
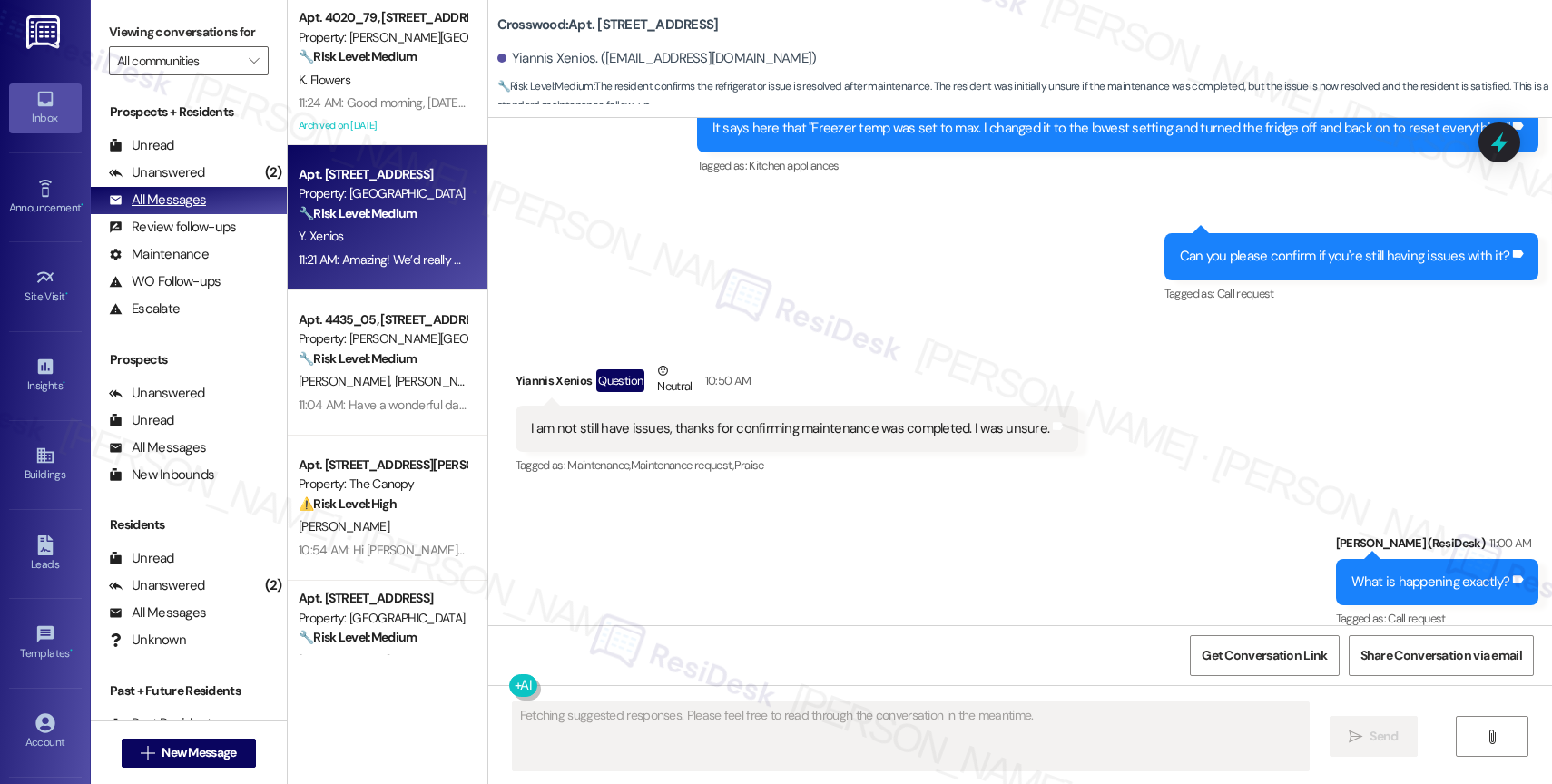
scroll to position [2704, 0]
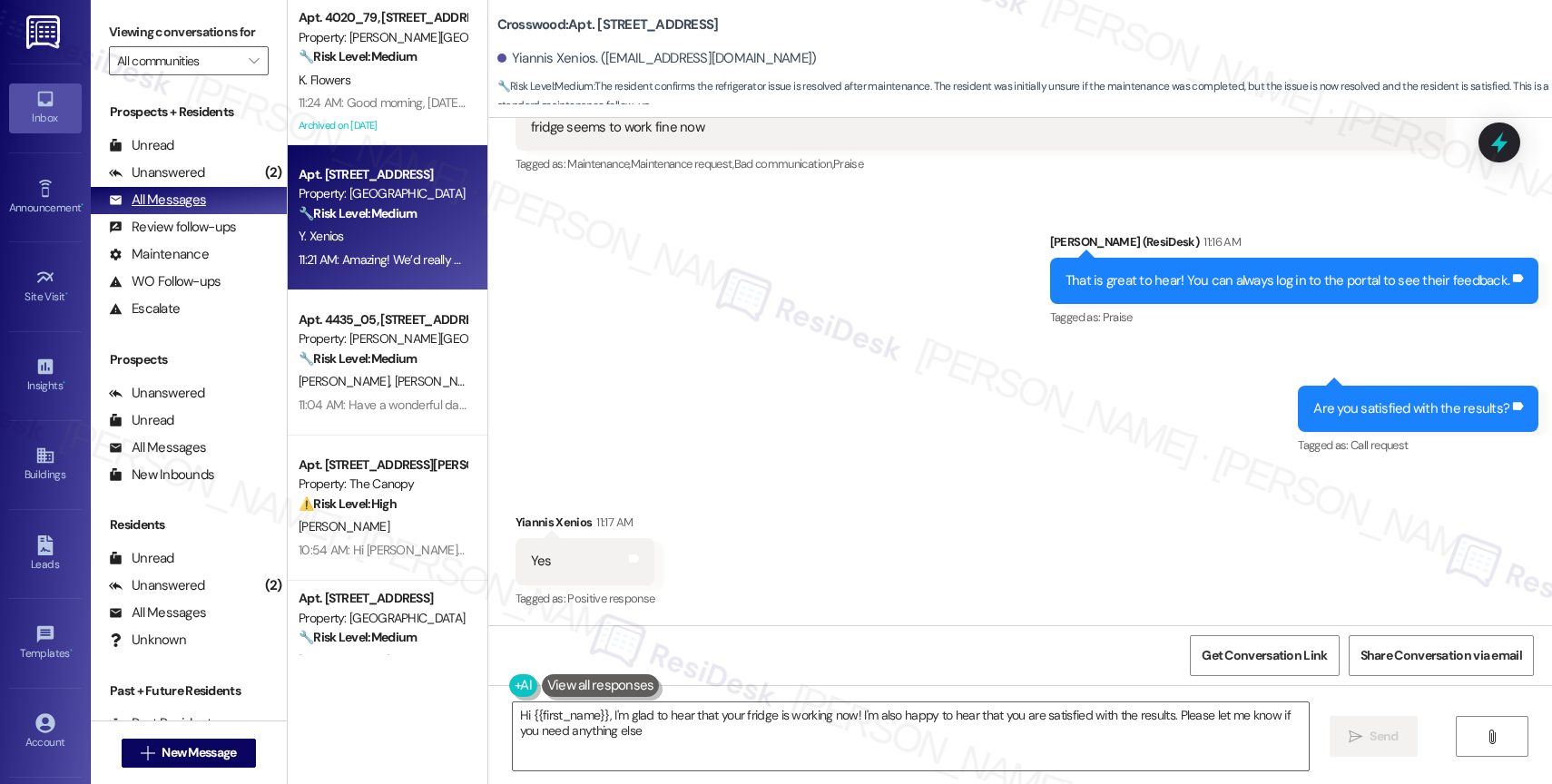
type textarea "Hi {{first_name}}, I'm glad to hear that your fridge is working now! I'm also h…"
click at [787, 404] on div "Sent via SMS [PERSON_NAME] (ResiDesk) 11:16 AM That is great to hear! You can a…" at bounding box center [1020, 333] width 1064 height 281
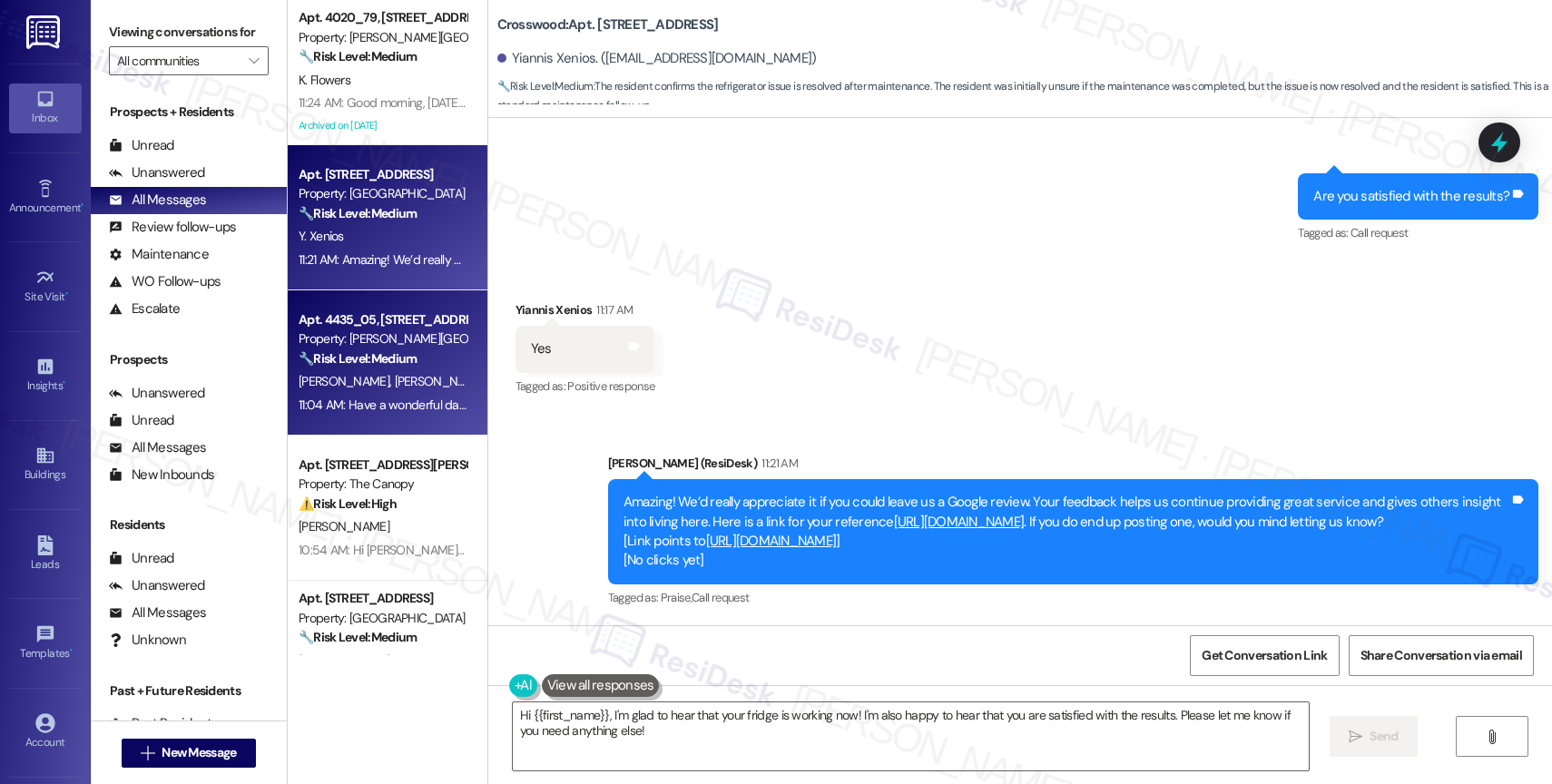
click at [394, 380] on span "[PERSON_NAME]" at bounding box center [439, 381] width 90 height 16
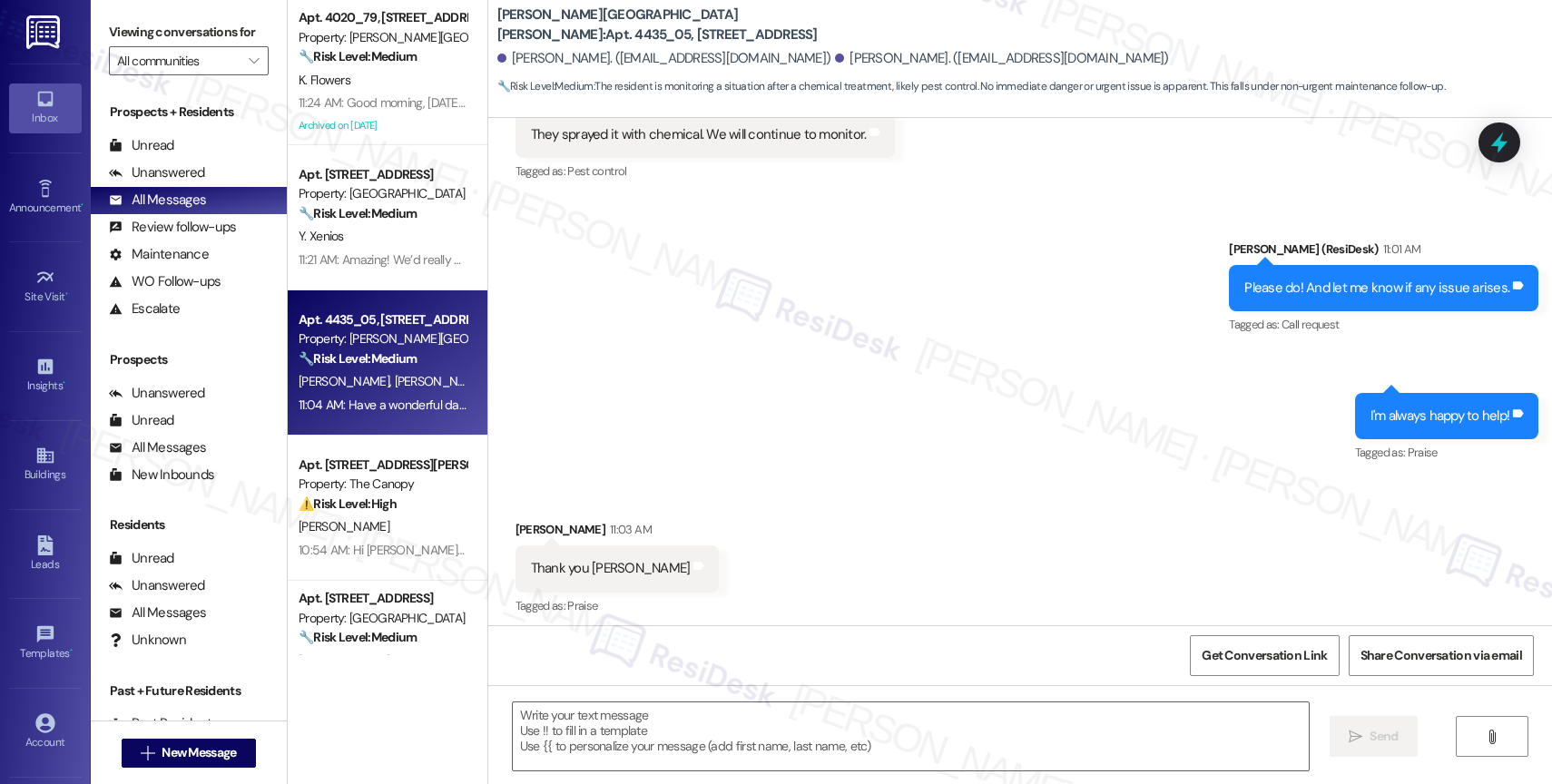
type textarea "Fetching suggested responses. Please feel free to read through the conversation…"
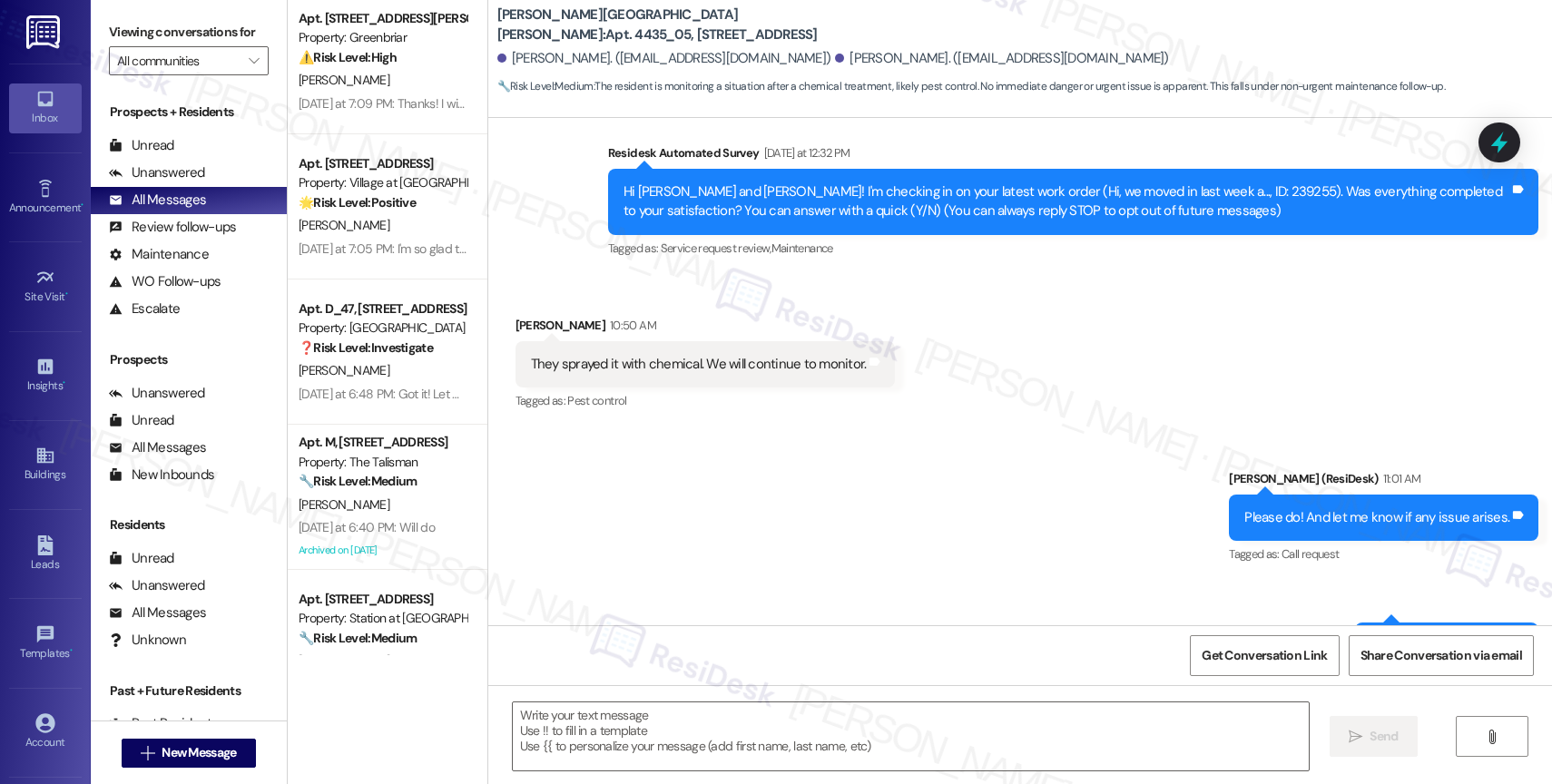
scroll to position [0, 0]
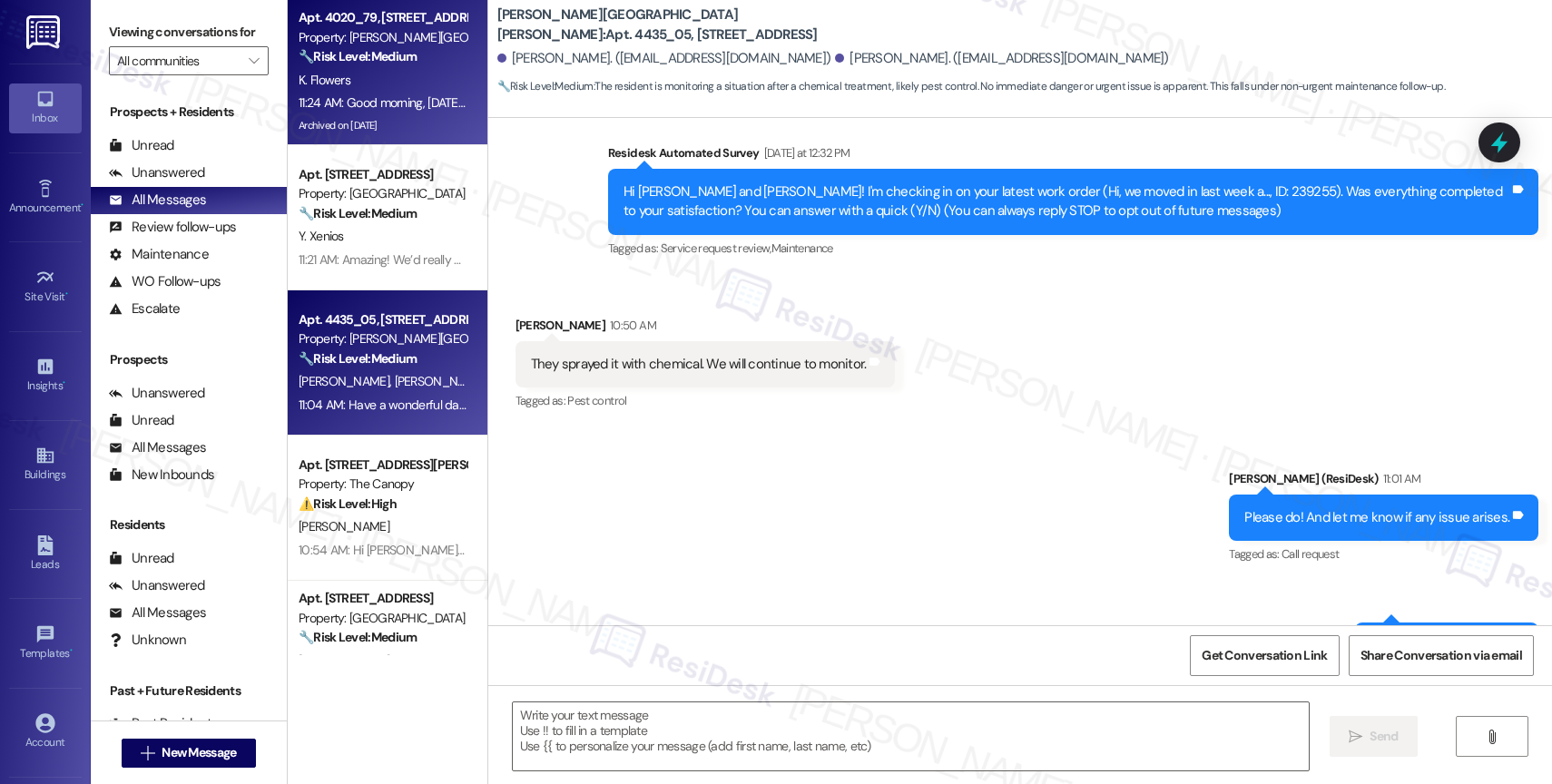
click at [383, 87] on div "K. Flowers" at bounding box center [383, 79] width 172 height 23
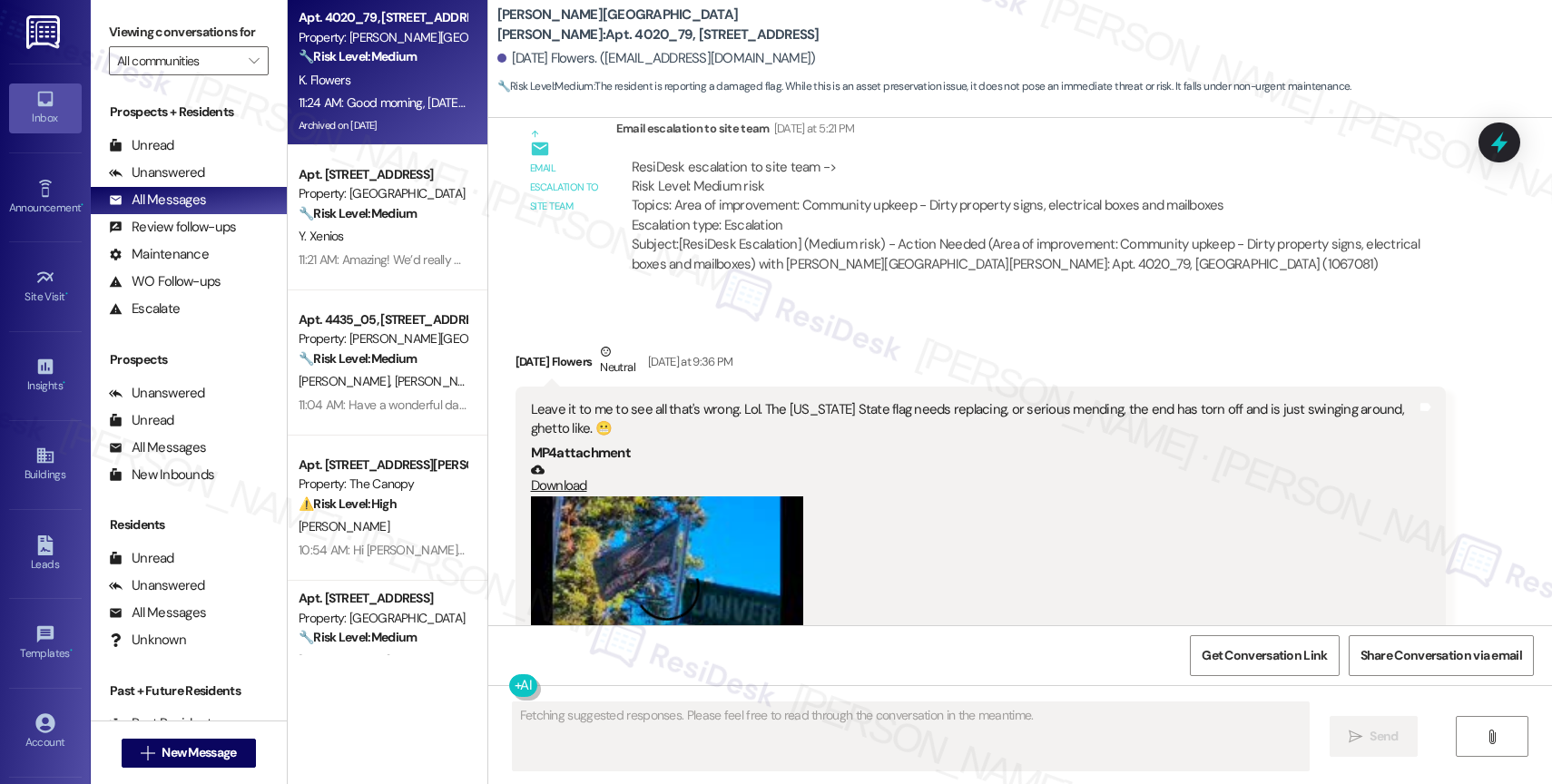
scroll to position [82649, 0]
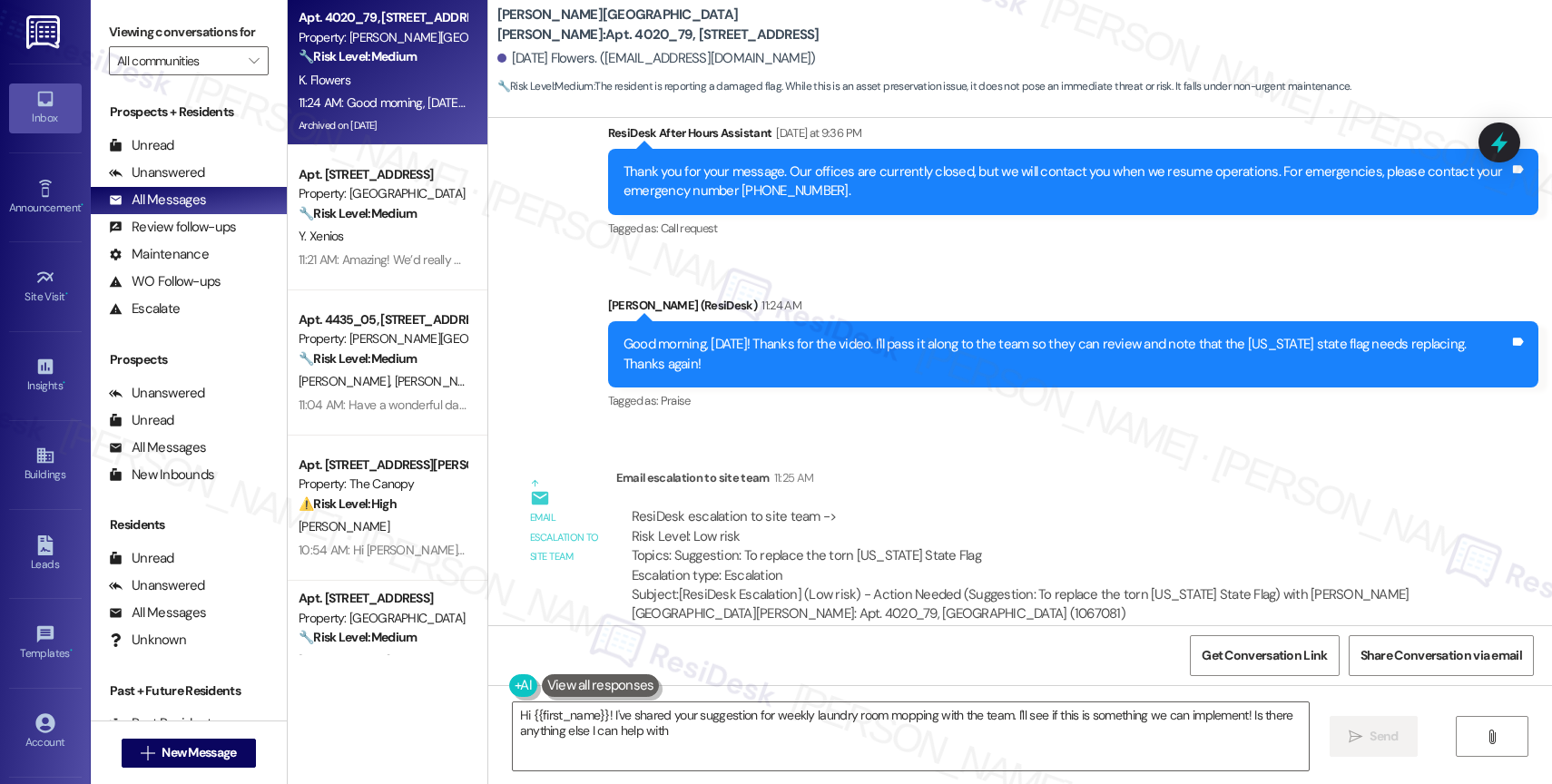
type textarea "Hi {{first_name}}! I've shared your suggestion for weekly laundry room mopping …"
